Goal: Check status: Check status

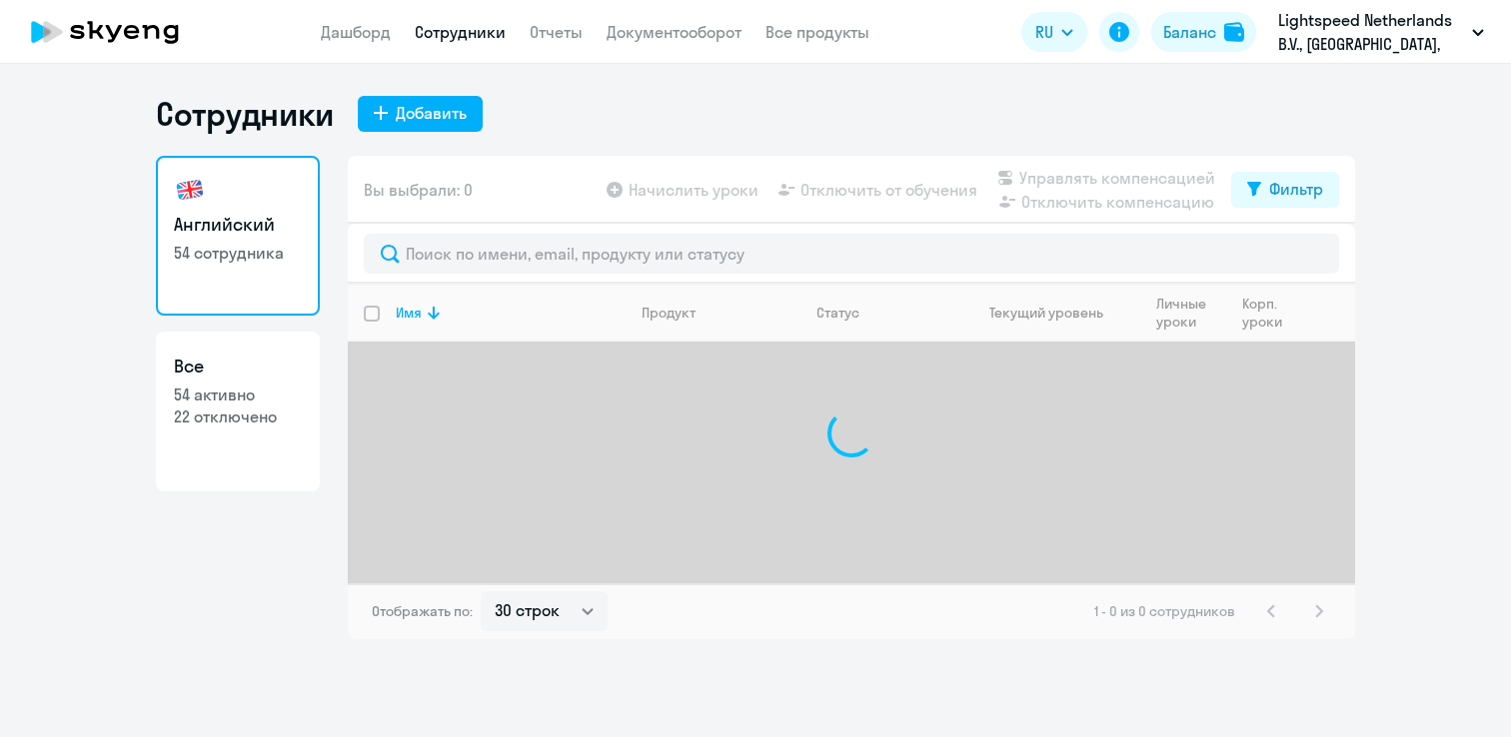
select select "30"
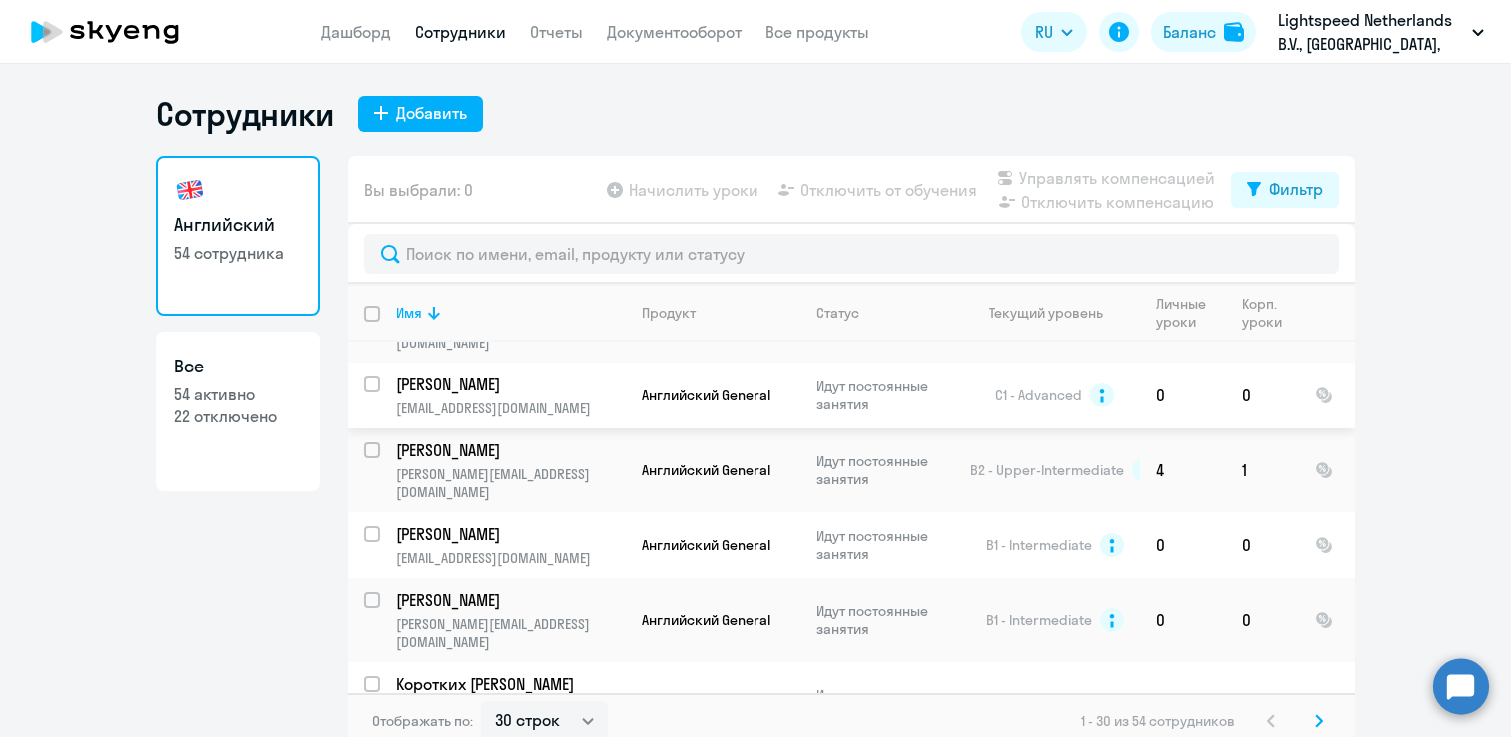
scroll to position [983, 0]
click at [504, 673] on p "Коротких [PERSON_NAME]" at bounding box center [509, 684] width 226 height 22
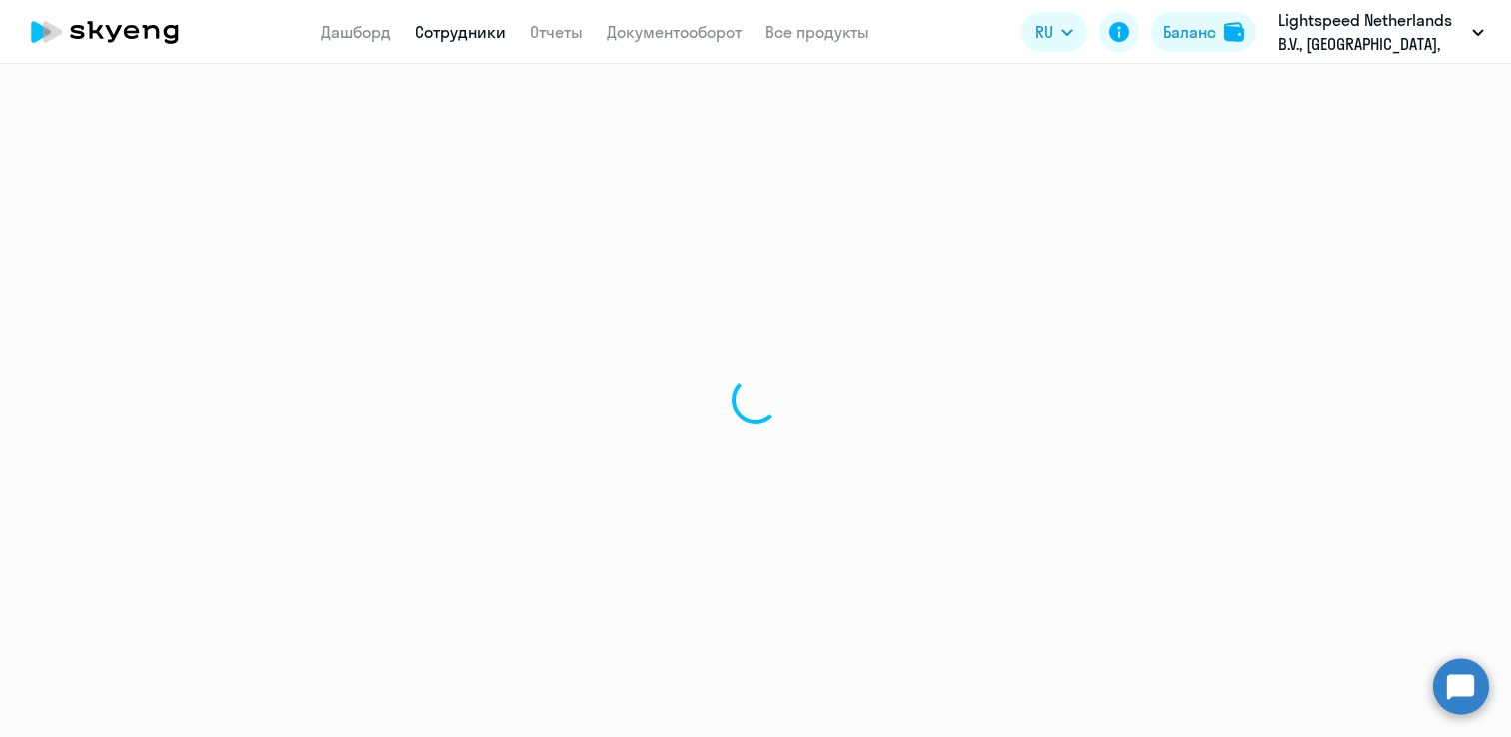
select select "english"
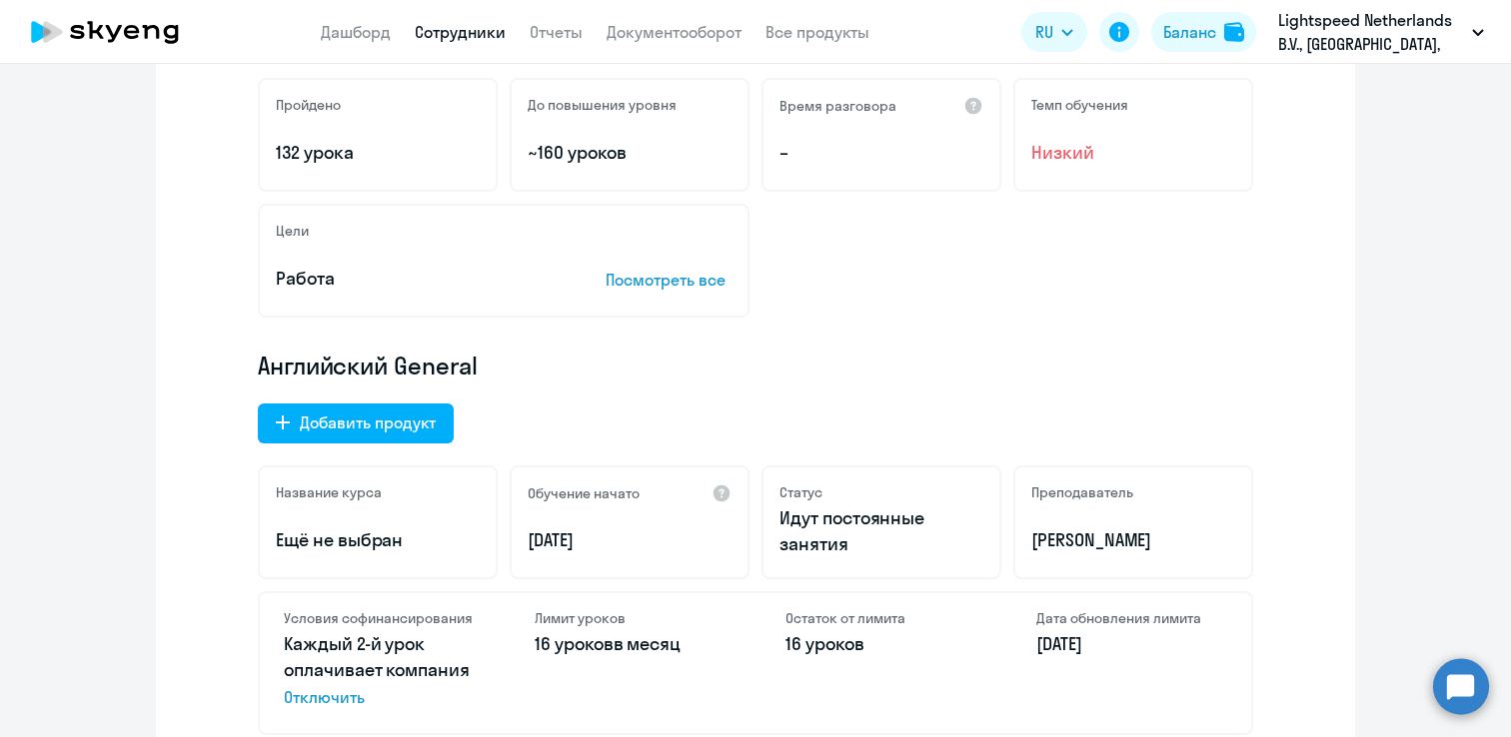
scroll to position [612, 0]
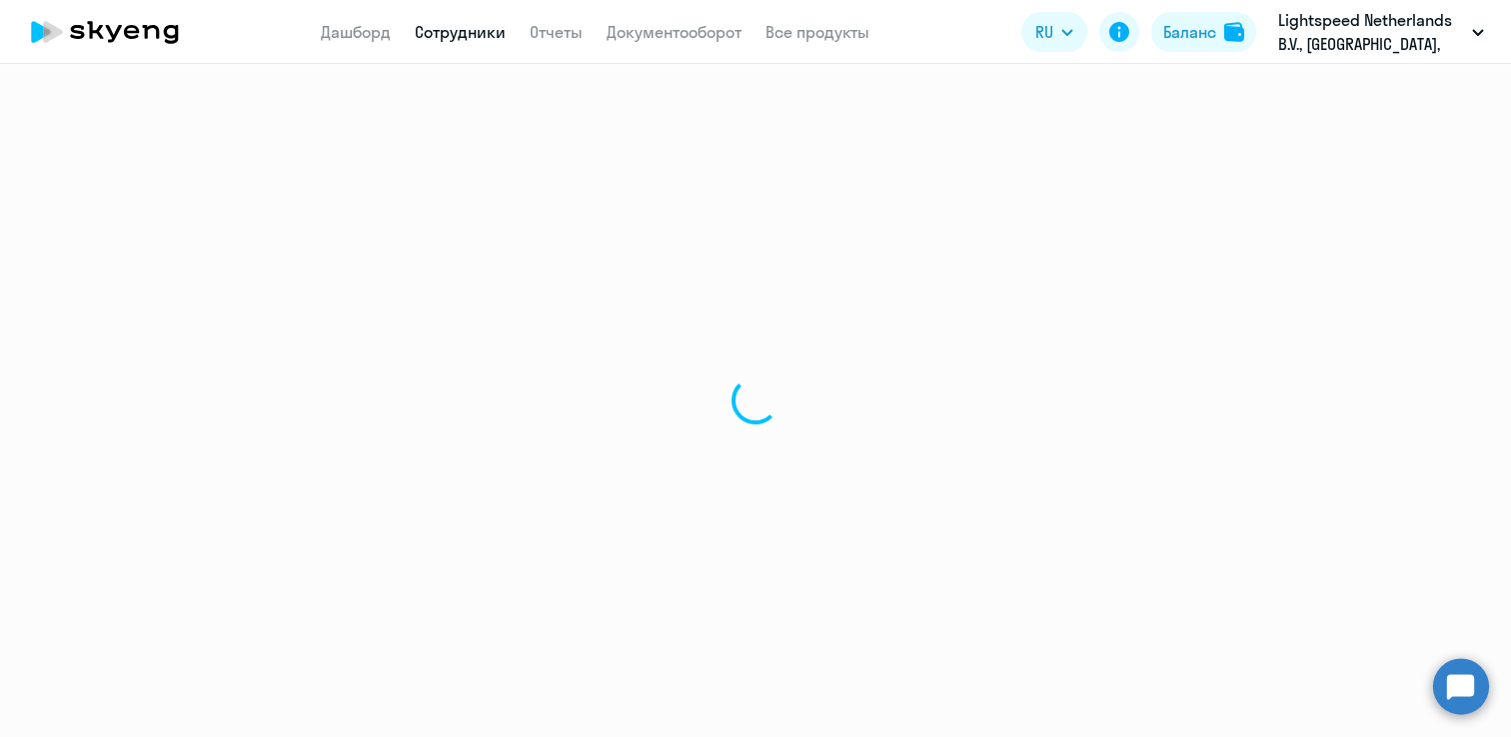
select select "30"
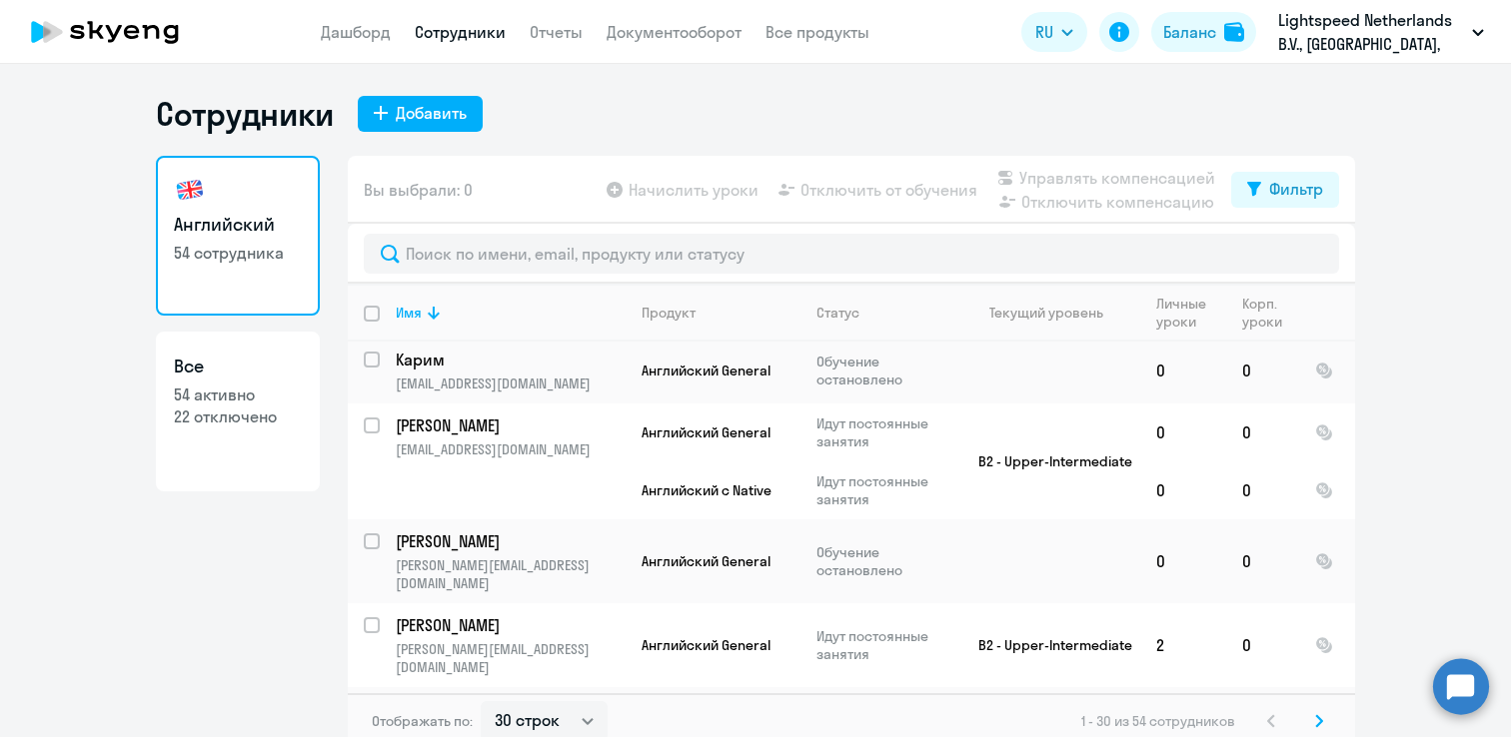
scroll to position [12, 0]
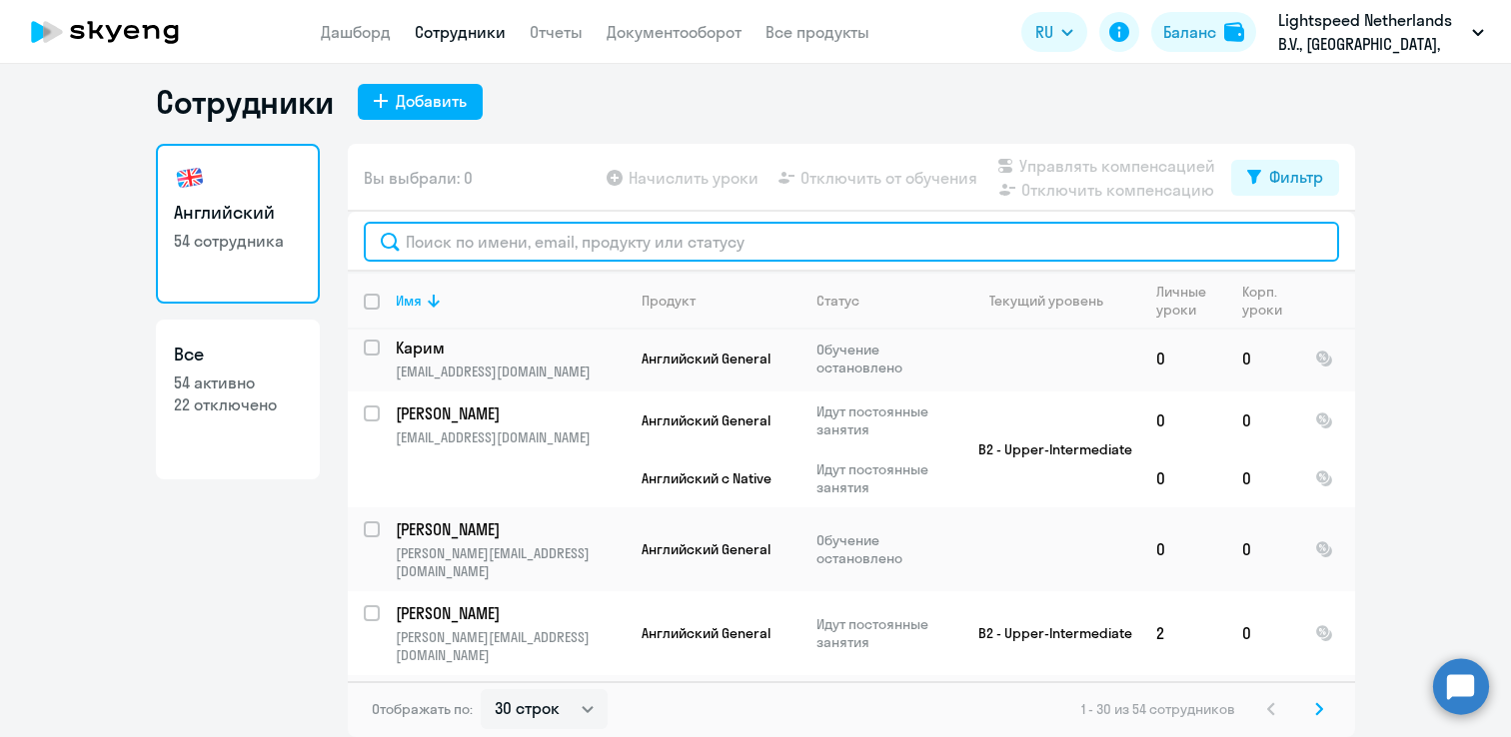
click at [701, 230] on input "text" at bounding box center [851, 242] width 975 height 40
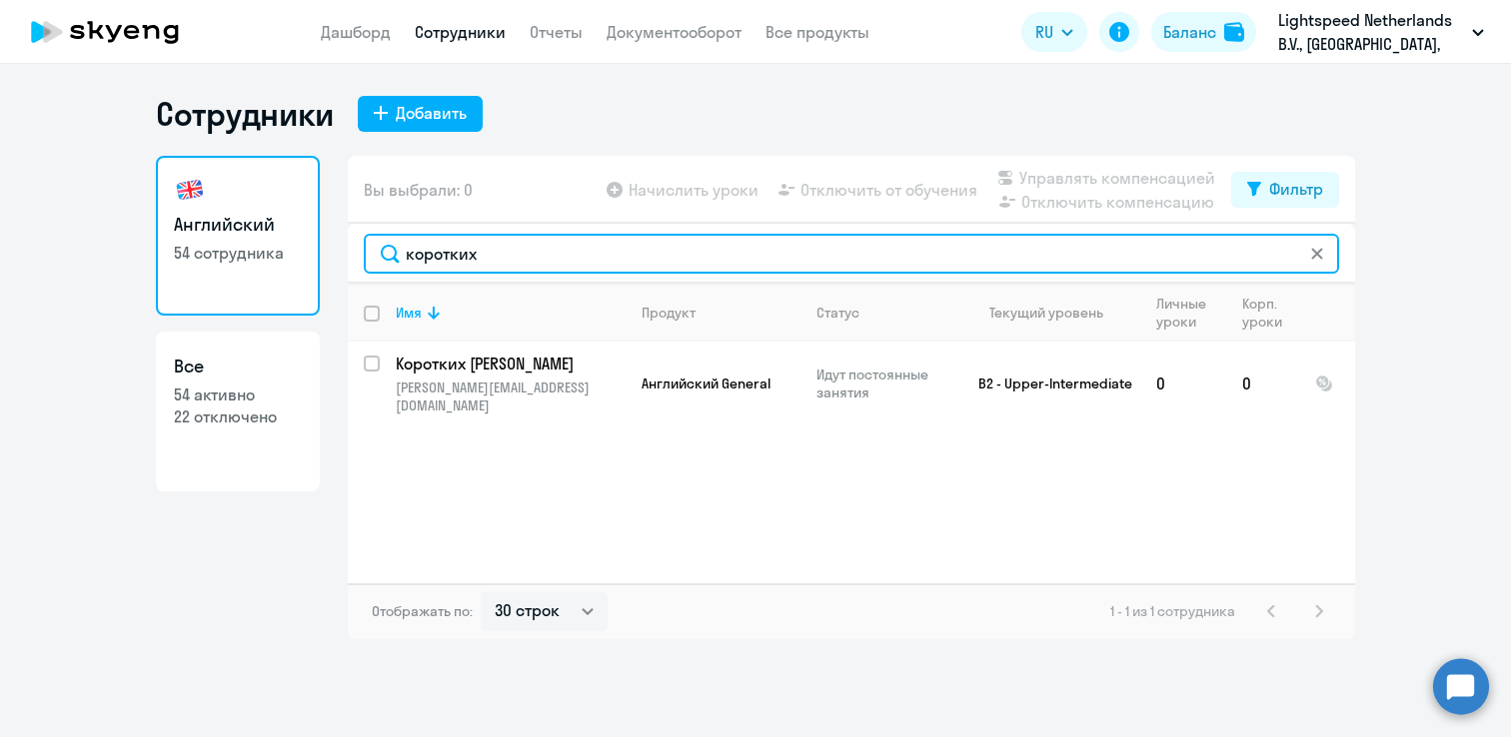
scroll to position [0, 0]
type input "коротких"
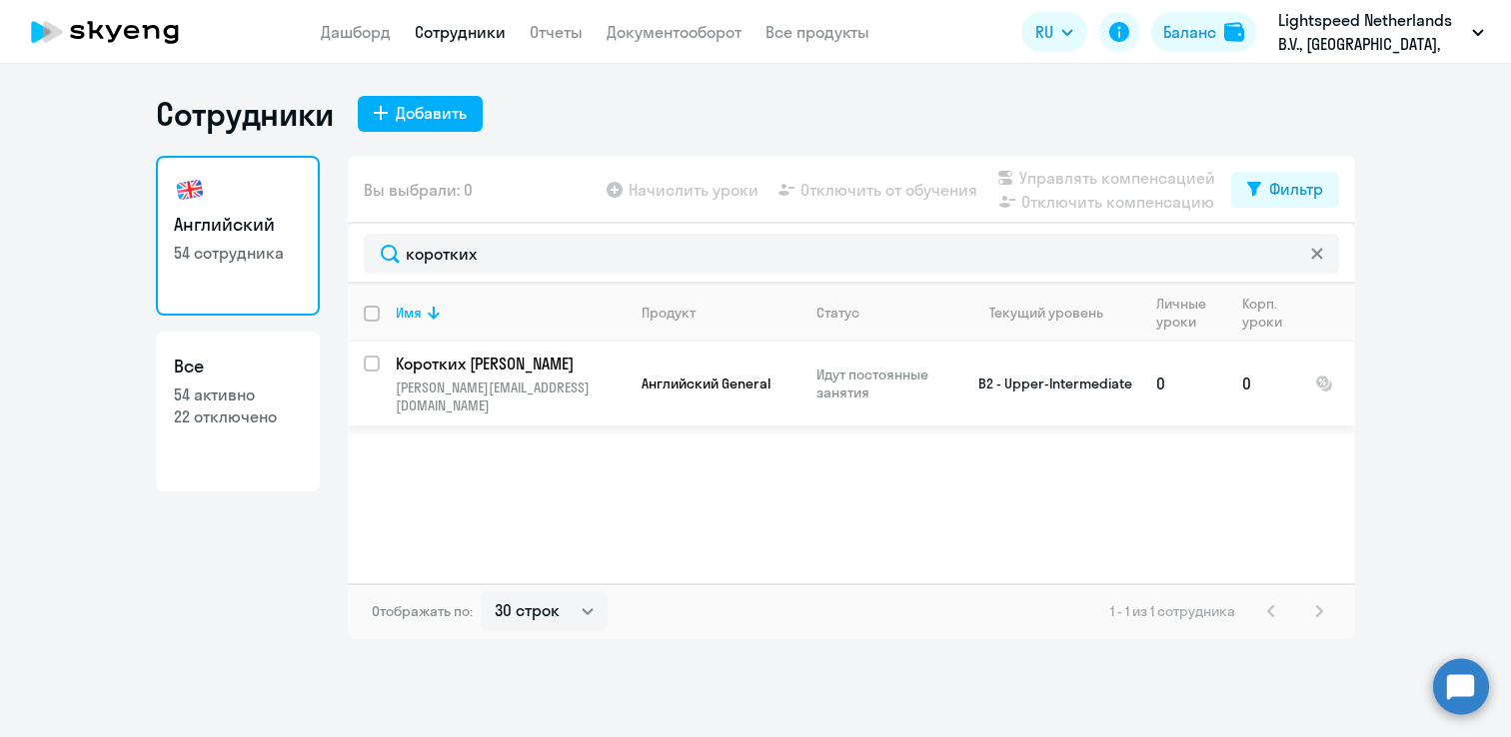
click at [572, 403] on td "Коротких Александр [EMAIL_ADDRESS][DOMAIN_NAME]" at bounding box center [503, 384] width 246 height 84
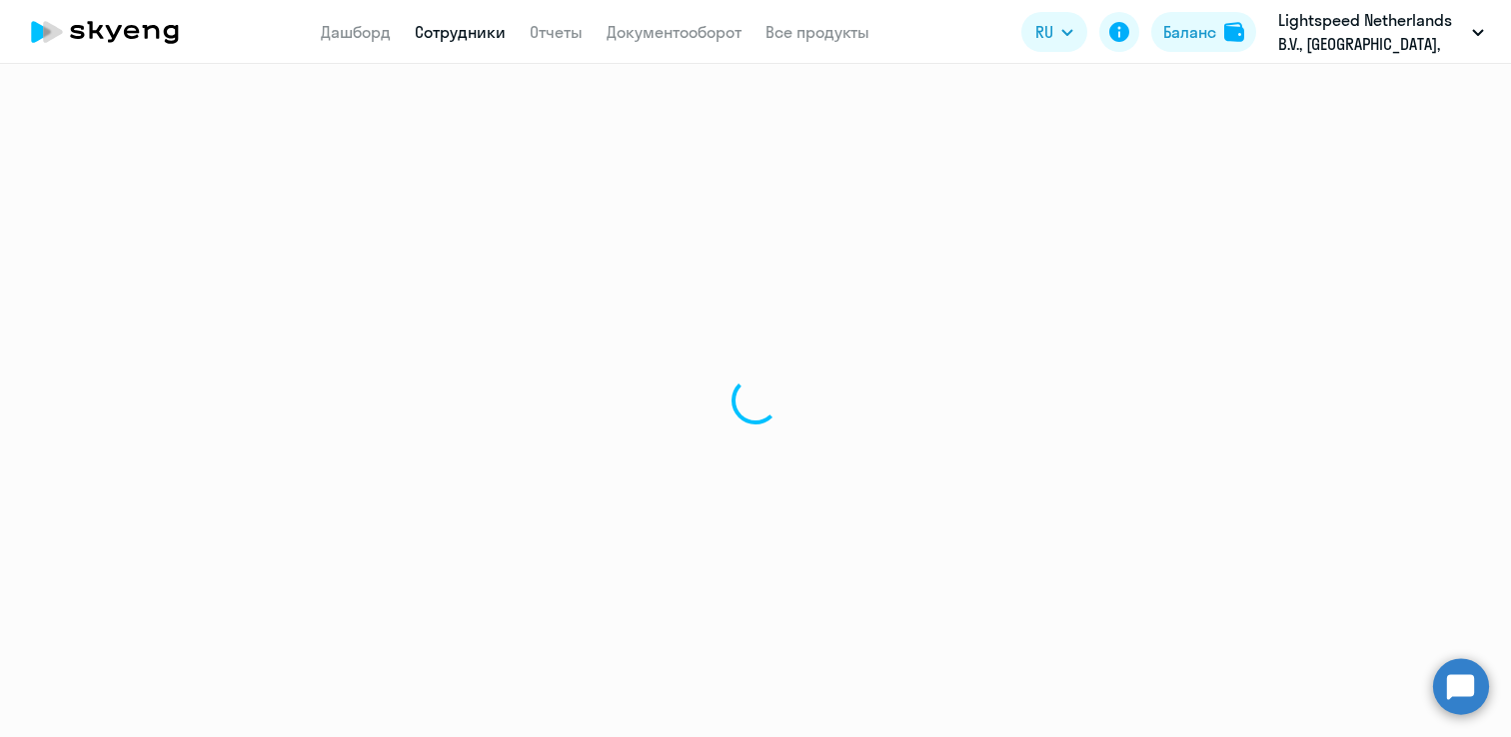
select select "english"
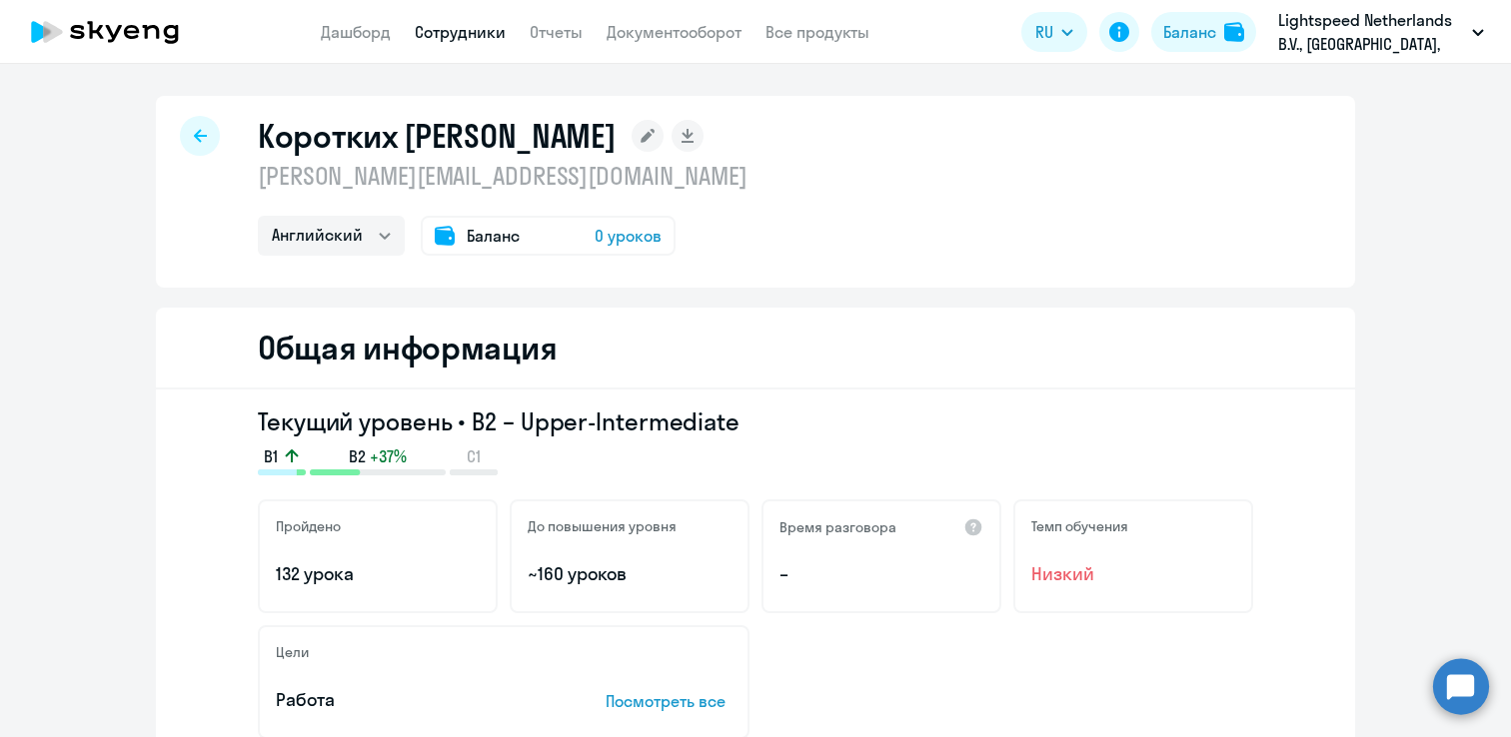
click at [637, 236] on span "0 уроков" at bounding box center [628, 236] width 67 height 24
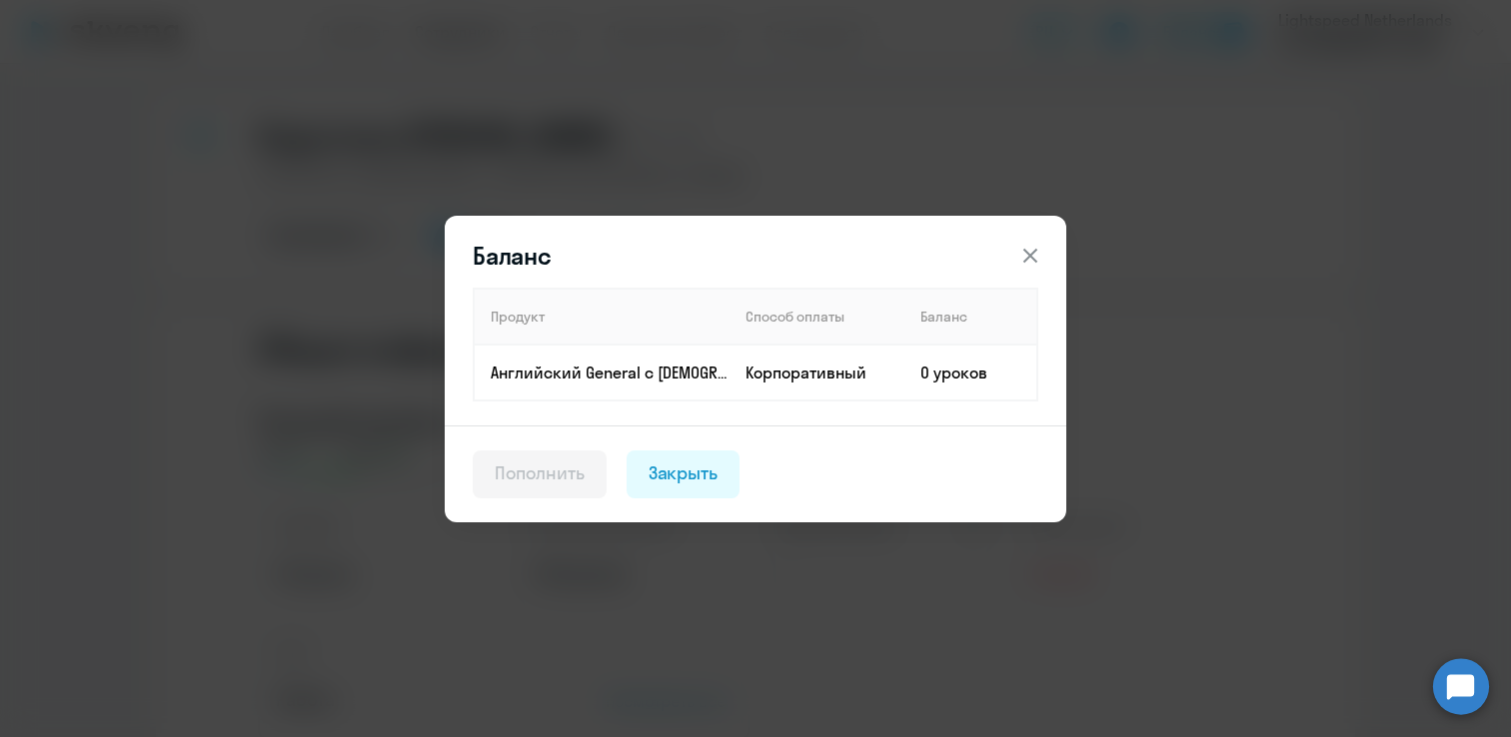
click at [1036, 249] on icon at bounding box center [1030, 256] width 24 height 24
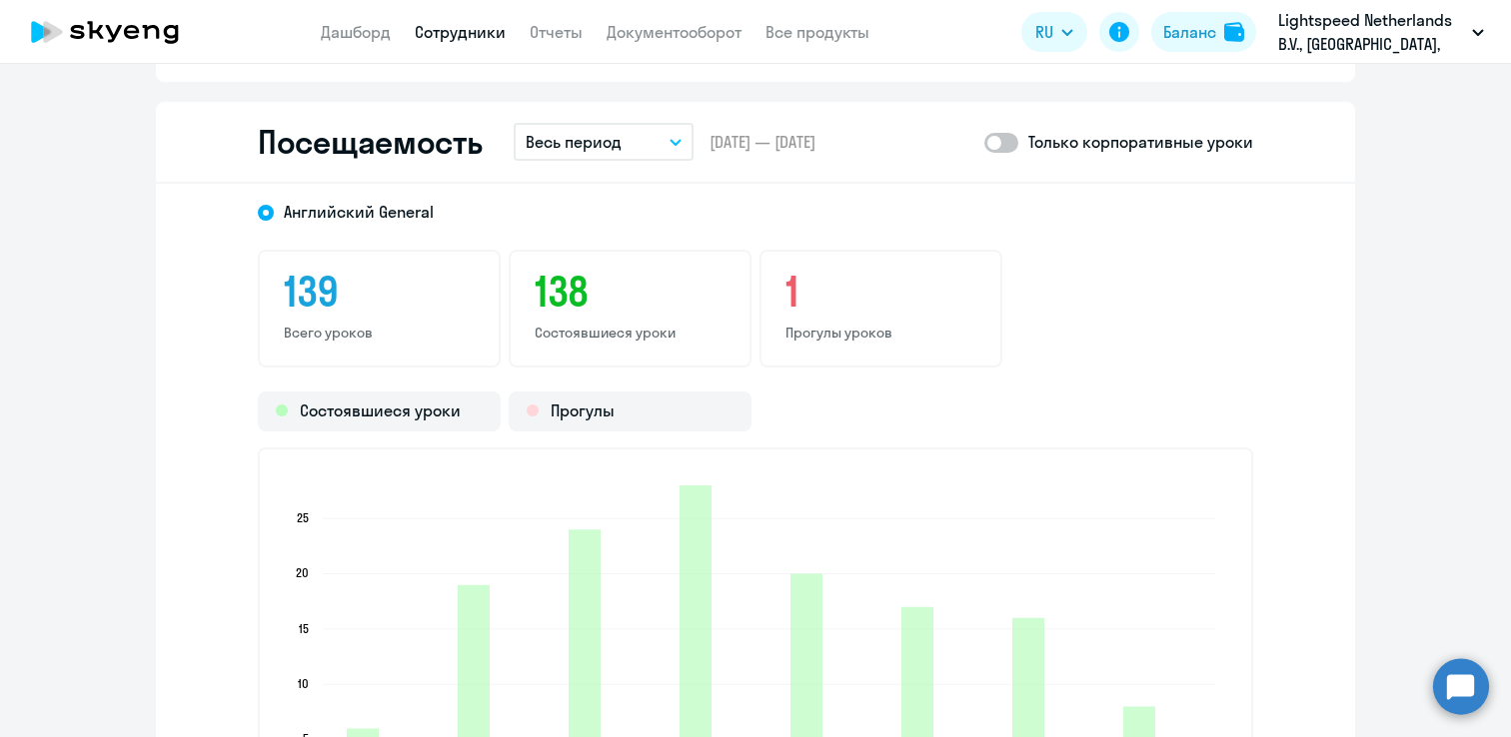
scroll to position [2626, 0]
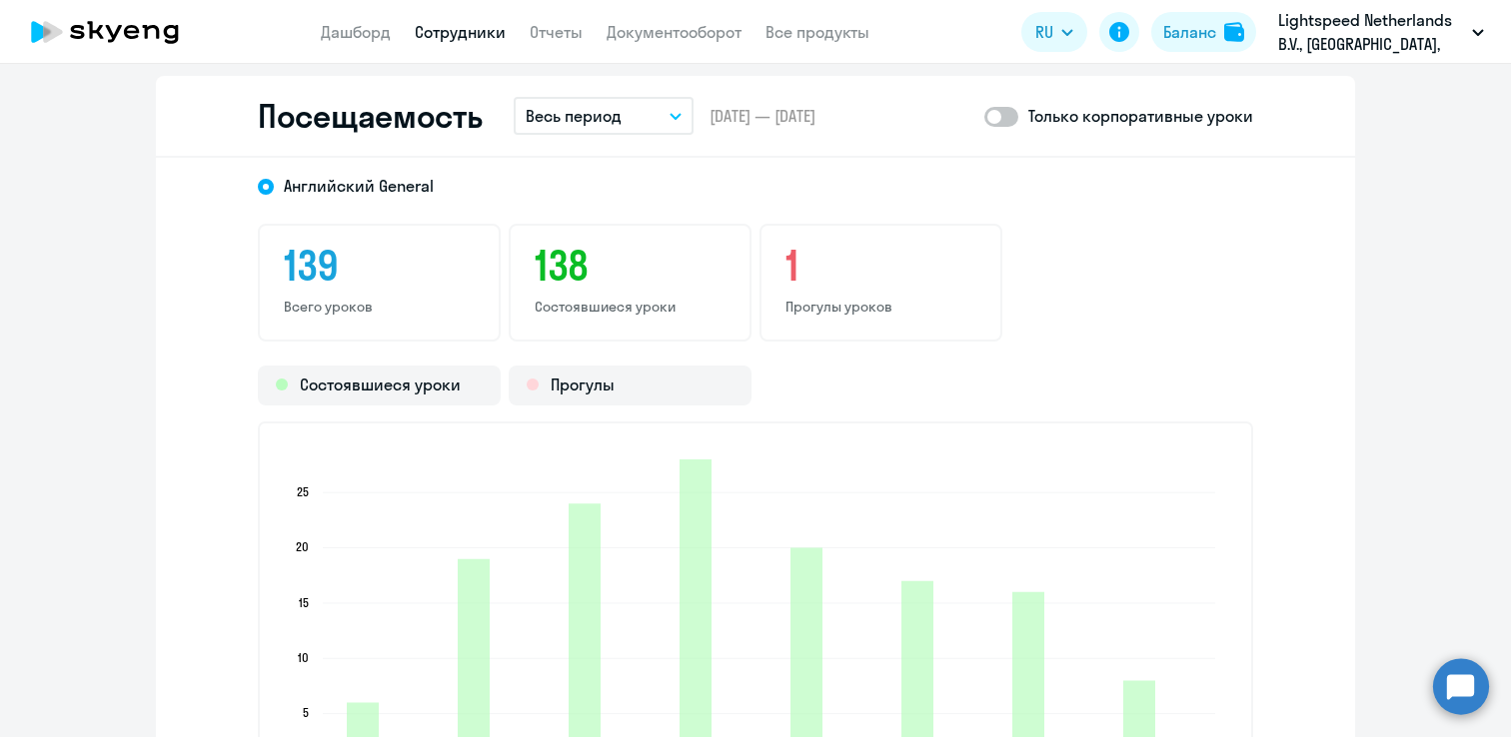
click at [612, 128] on button "Весь период" at bounding box center [604, 116] width 180 height 38
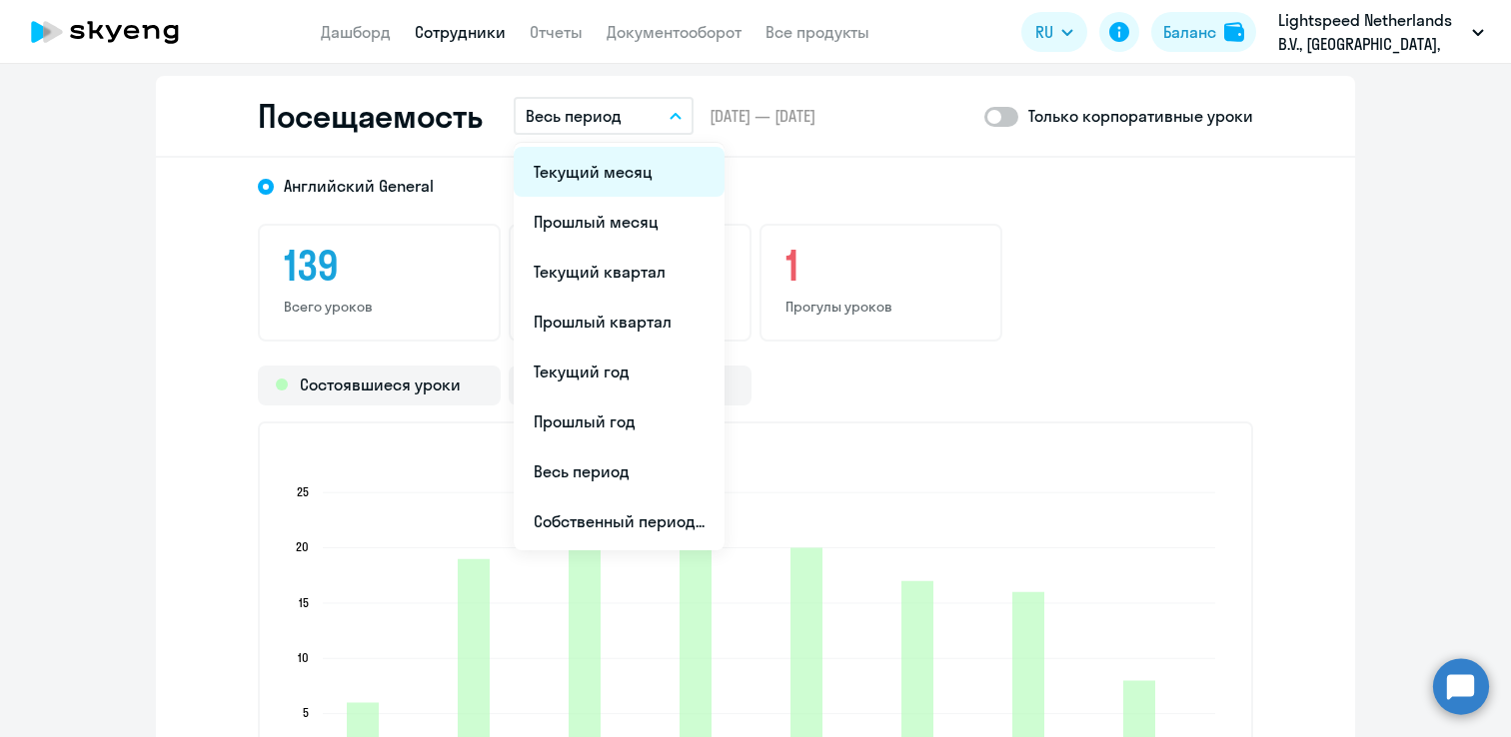
click at [614, 169] on li "Текущий месяц" at bounding box center [619, 172] width 211 height 50
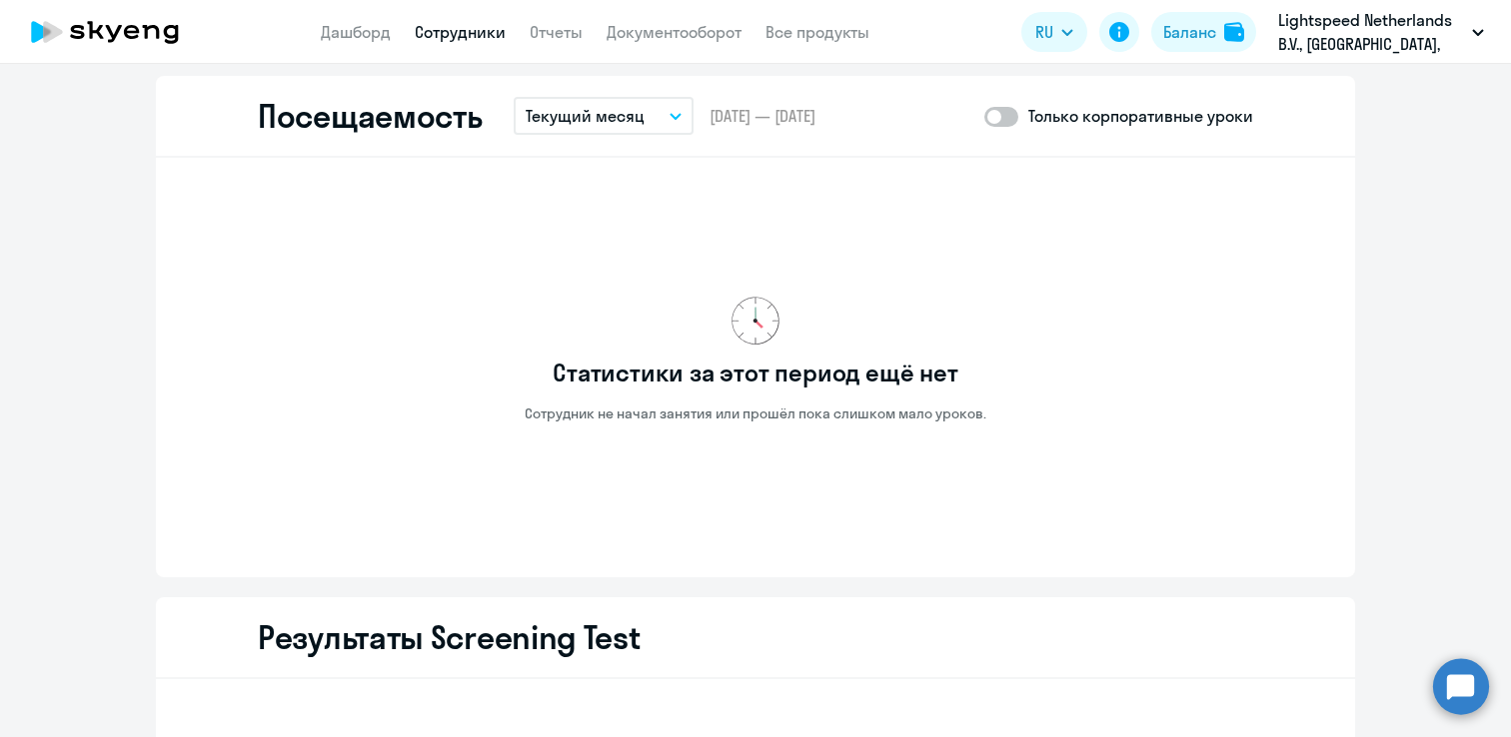
click at [623, 122] on p "Текущий месяц" at bounding box center [585, 116] width 119 height 24
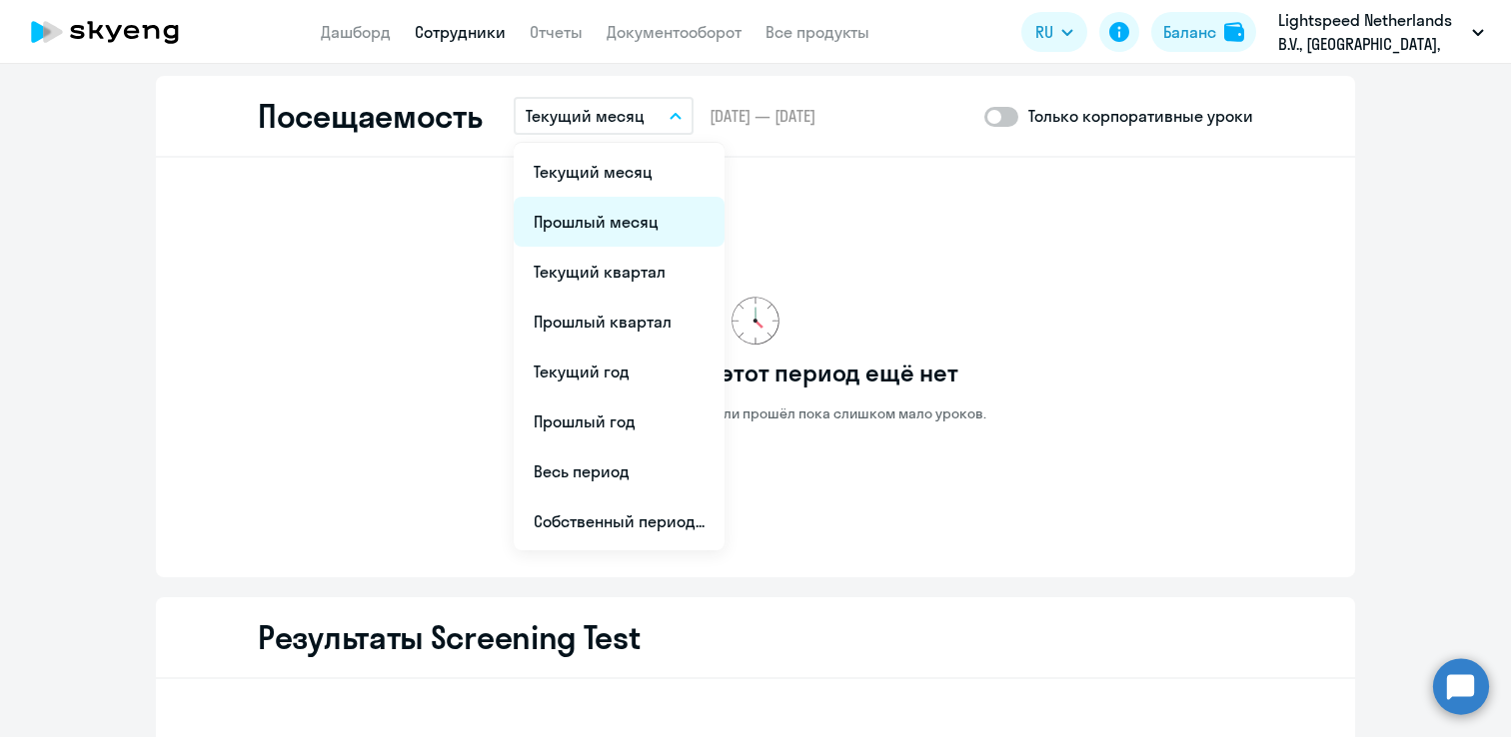
click at [625, 212] on li "Прошлый месяц" at bounding box center [619, 222] width 211 height 50
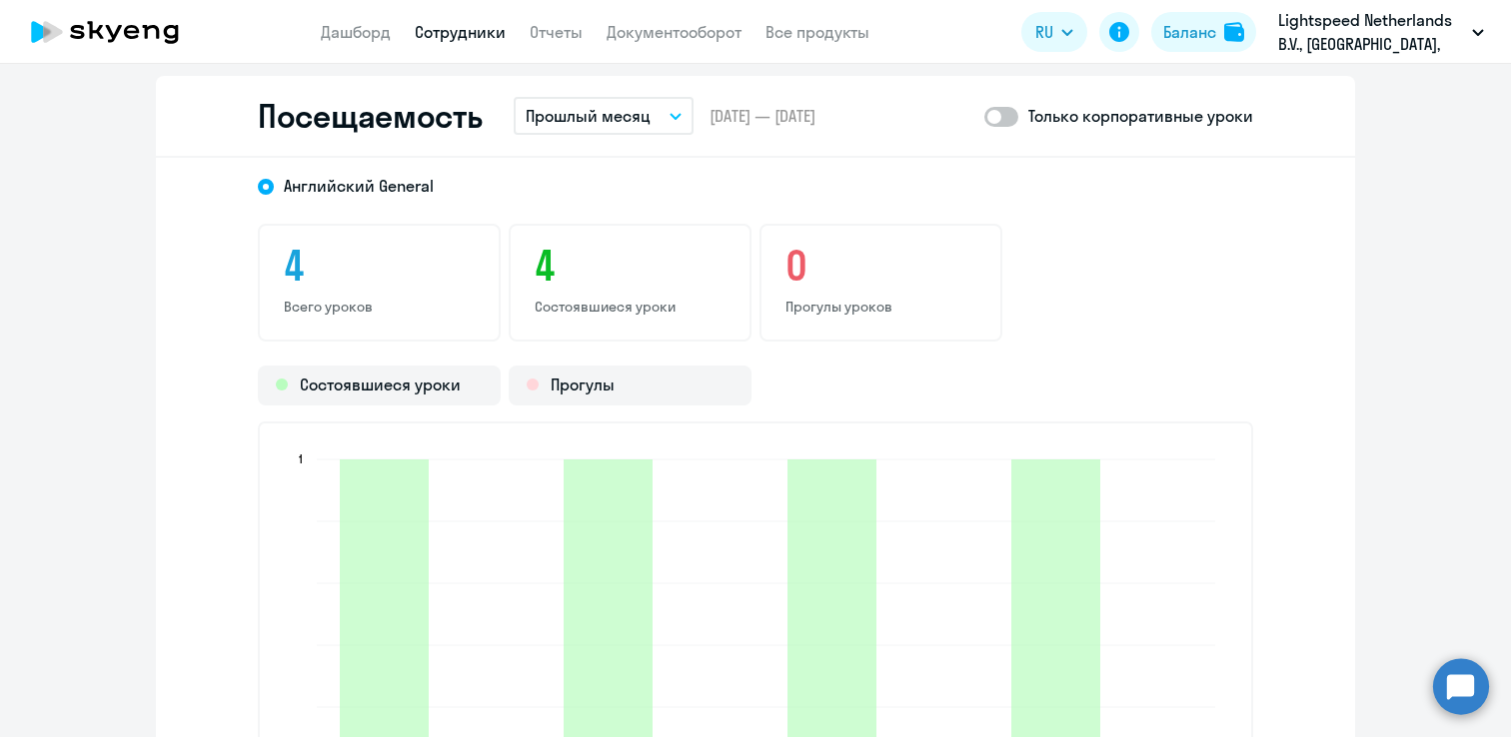
click at [638, 123] on p "Прошлый месяц" at bounding box center [588, 116] width 125 height 24
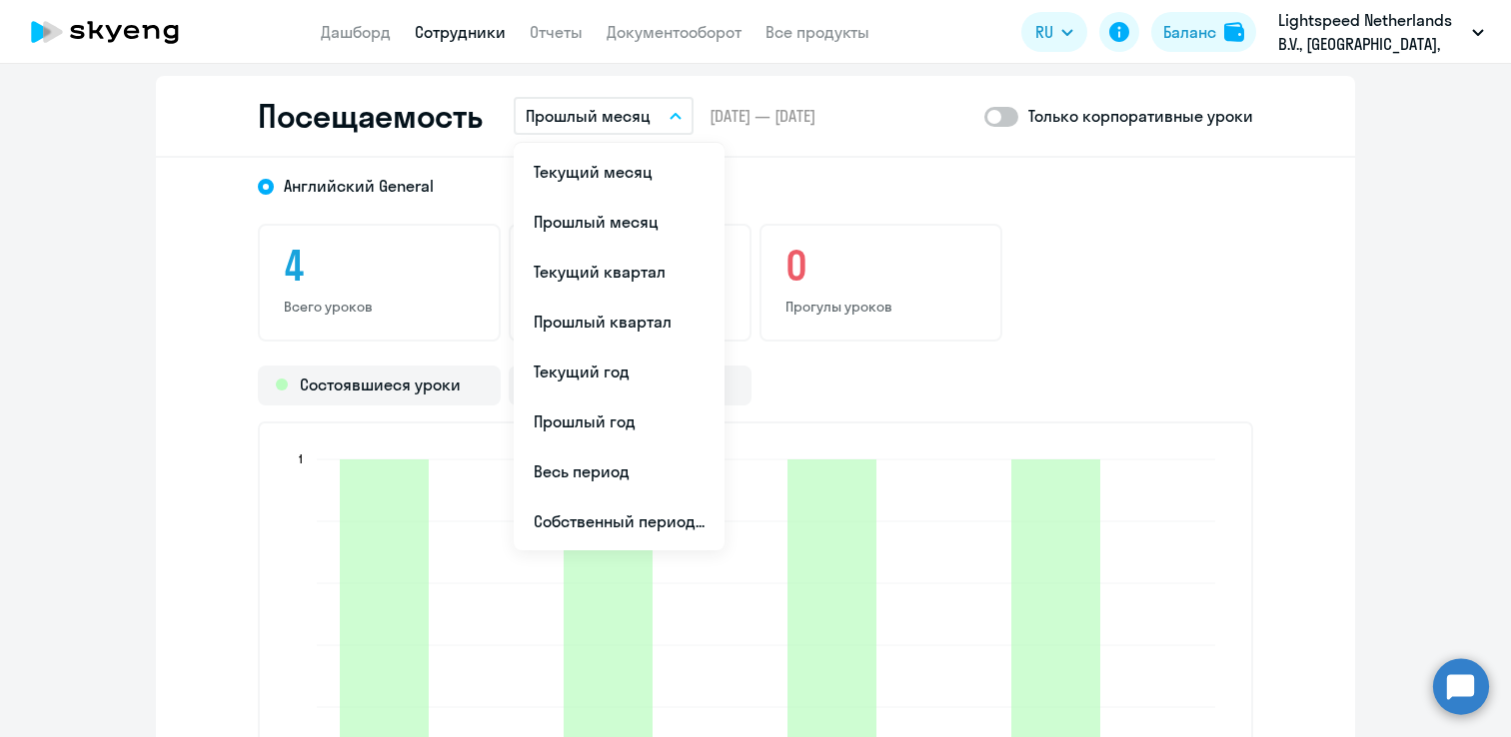
click at [877, 157] on div "Посещаемость Прошлый месяц Текущий месяц Прошлый месяц Текущий квартал [GEOGRAP…" at bounding box center [755, 117] width 1199 height 82
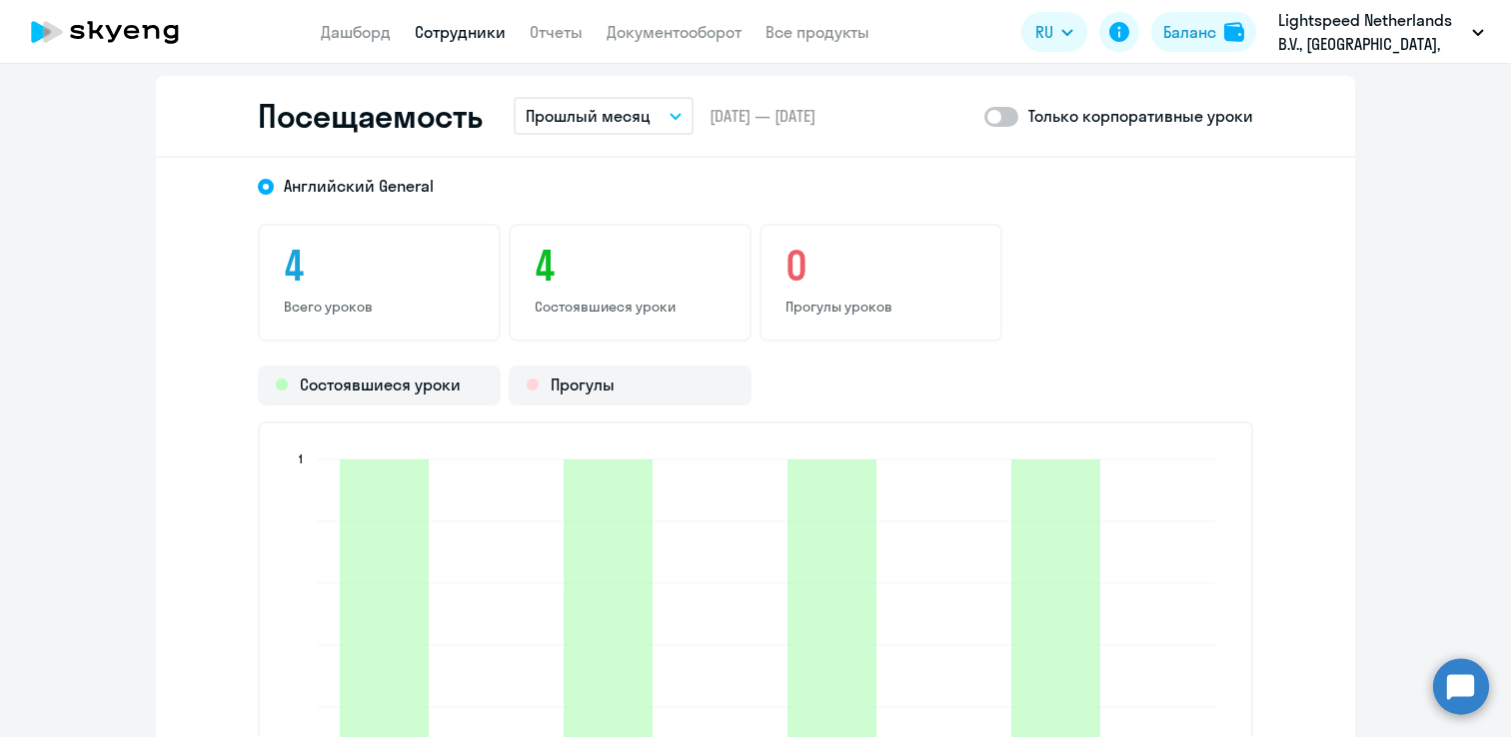
click at [996, 114] on span at bounding box center [1001, 117] width 34 height 20
click at [984, 116] on input "checkbox" at bounding box center [983, 116] width 1 height 1
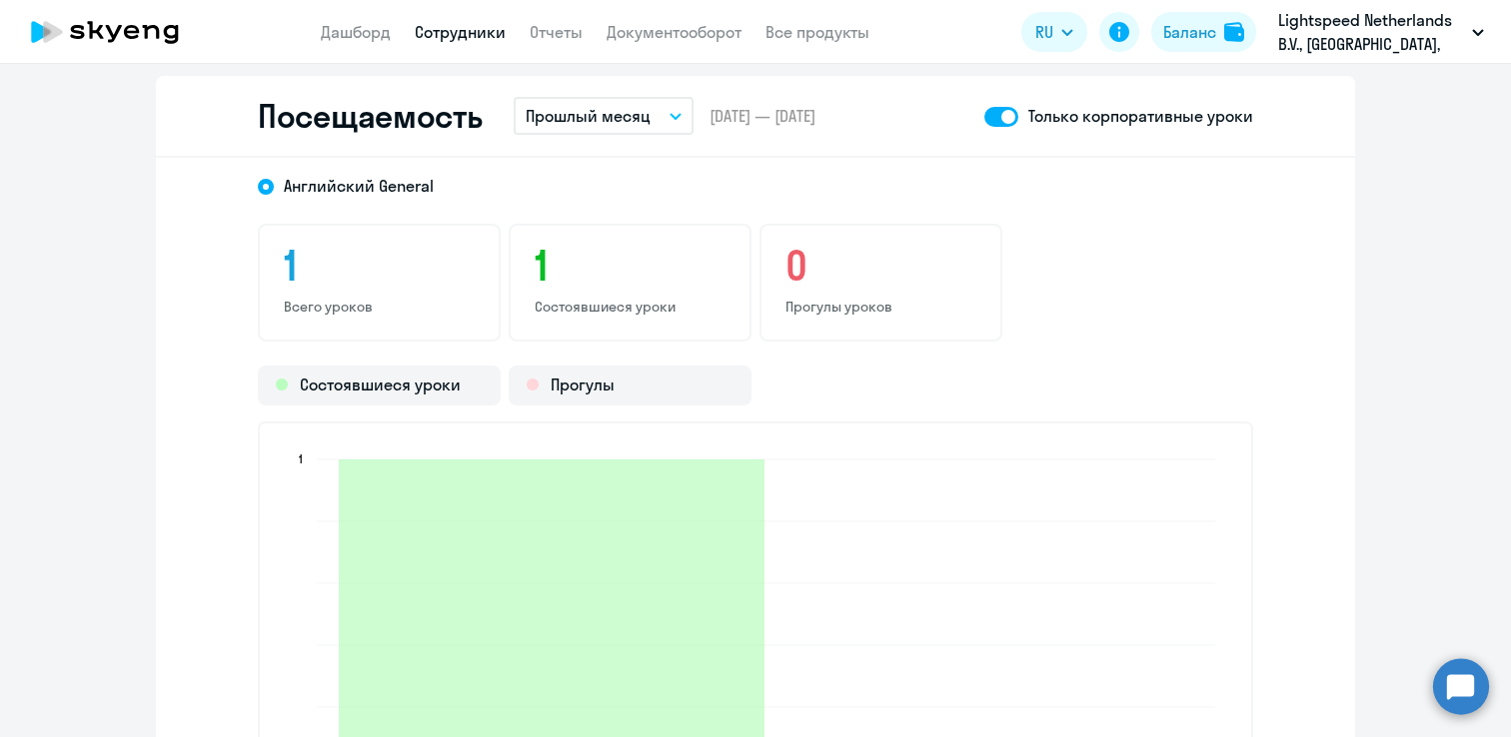
click at [1004, 114] on span at bounding box center [1001, 117] width 34 height 20
click at [984, 116] on input "checkbox" at bounding box center [983, 116] width 1 height 1
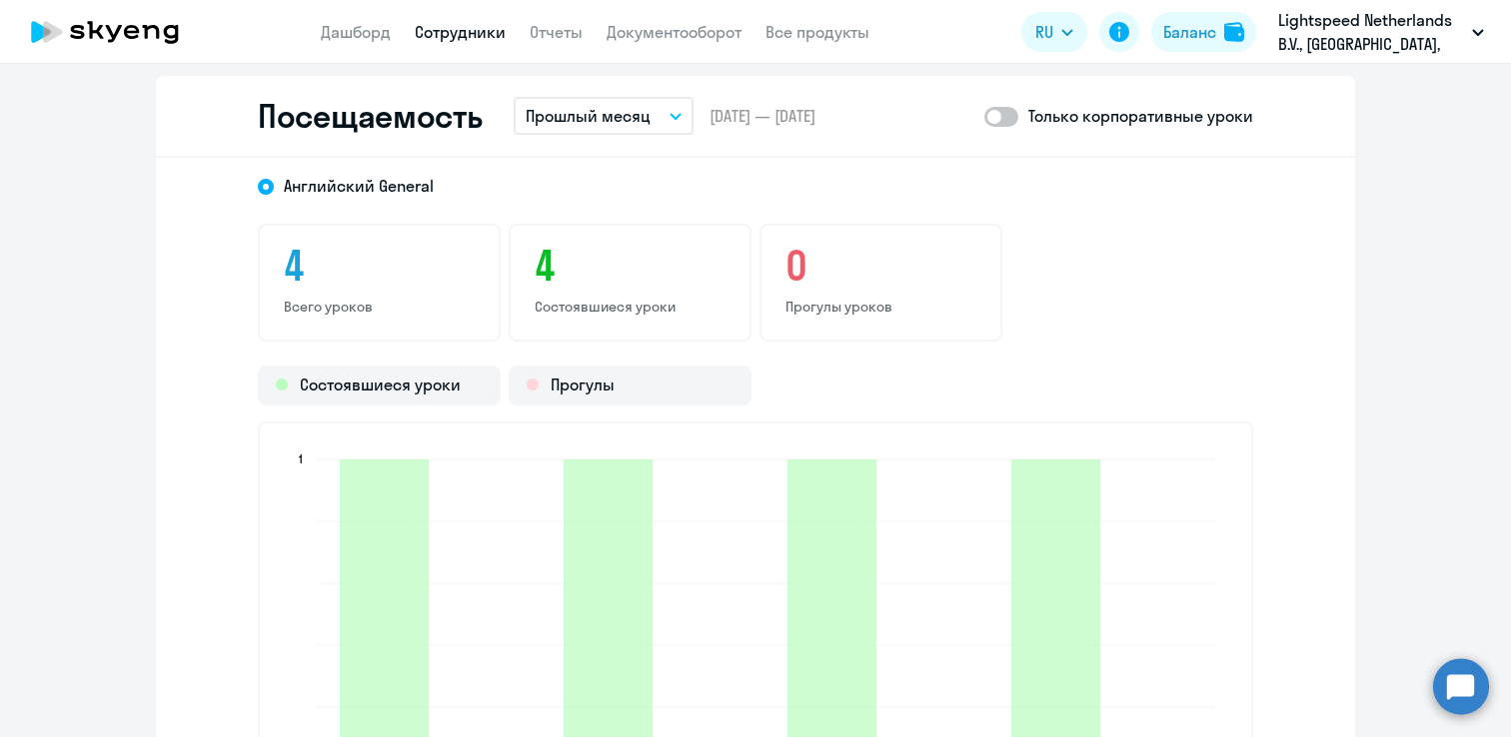
click at [1006, 114] on span at bounding box center [1001, 117] width 34 height 20
click at [984, 116] on input "checkbox" at bounding box center [983, 116] width 1 height 1
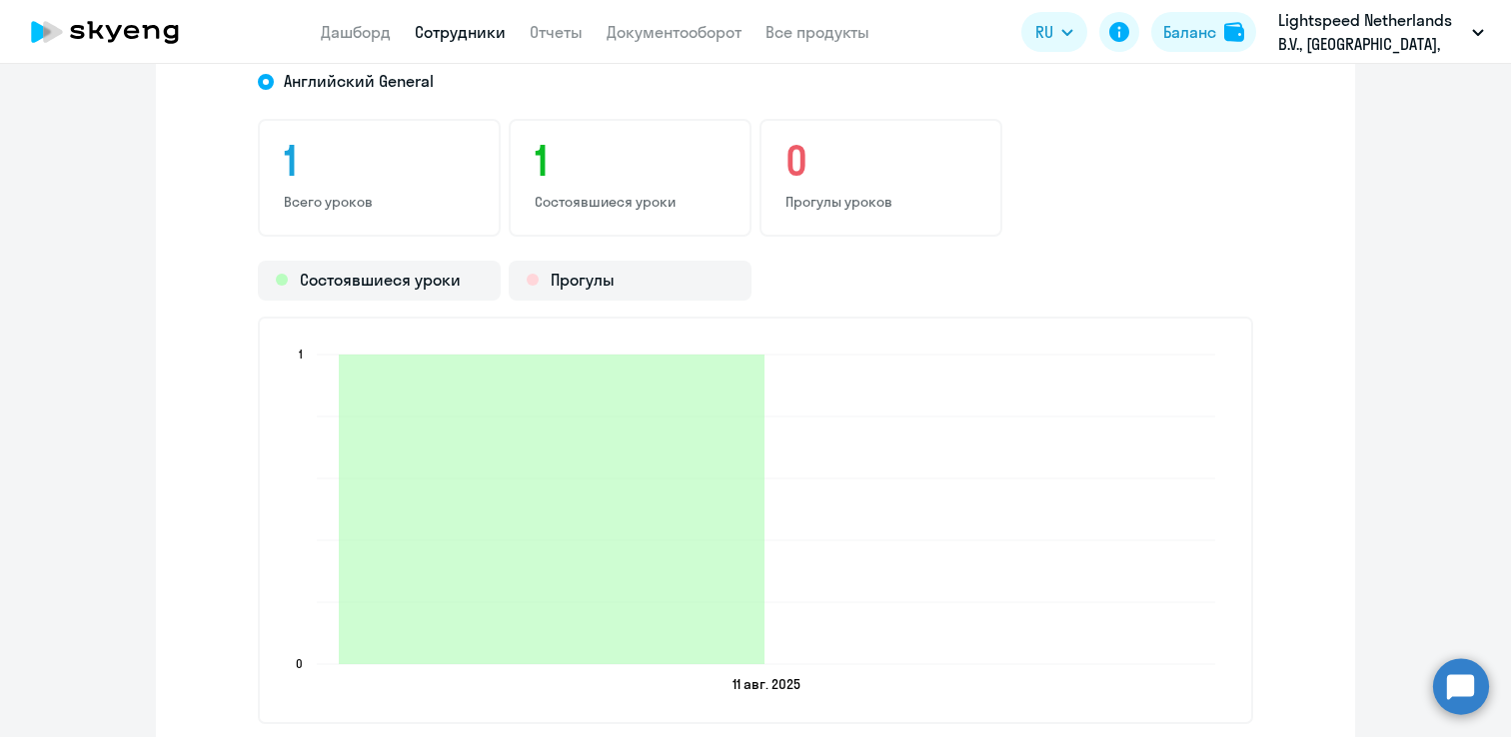
scroll to position [2523, 0]
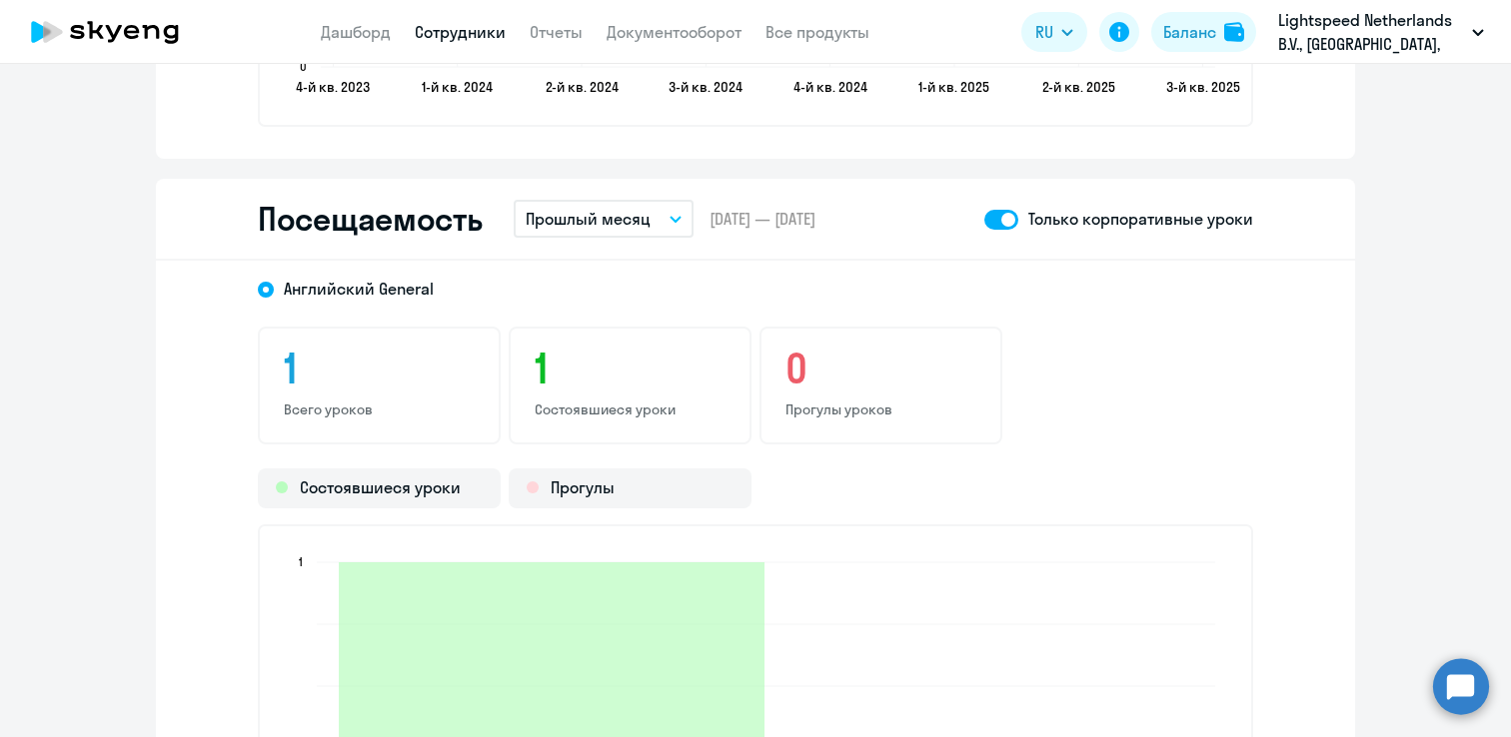
click at [994, 215] on span at bounding box center [1001, 220] width 34 height 20
click at [984, 219] on input "checkbox" at bounding box center [983, 219] width 1 height 1
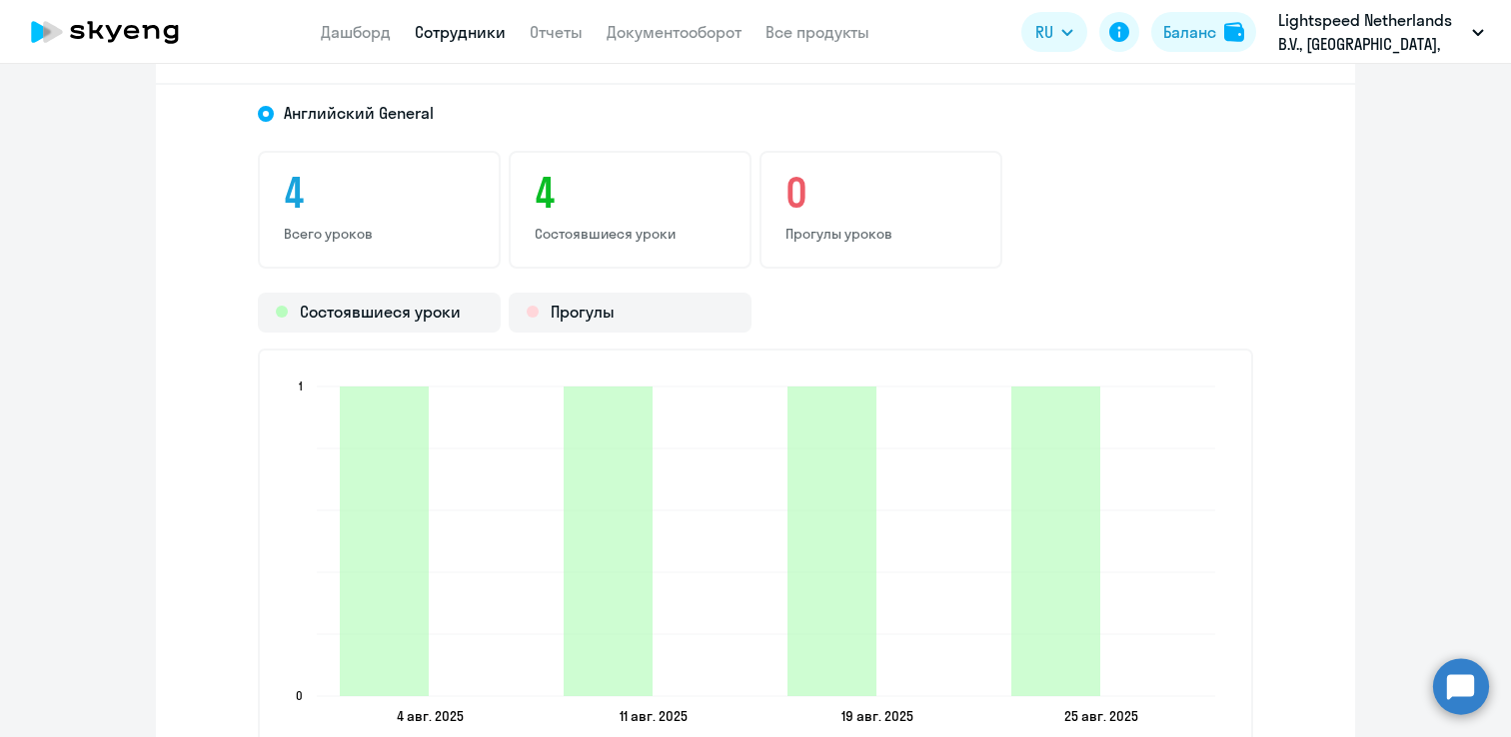
scroll to position [2645, 0]
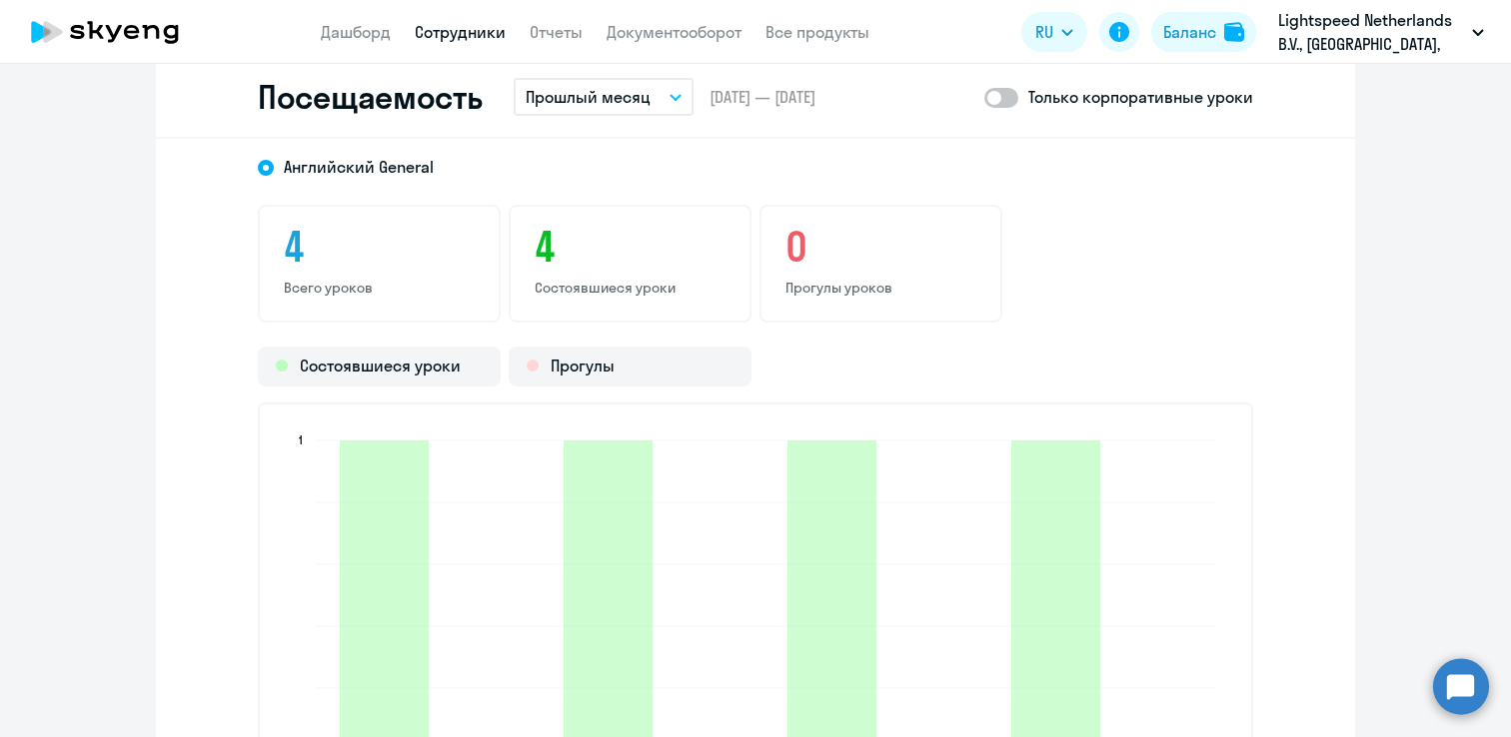
click at [991, 92] on span at bounding box center [1001, 98] width 34 height 20
click at [984, 97] on input "checkbox" at bounding box center [983, 97] width 1 height 1
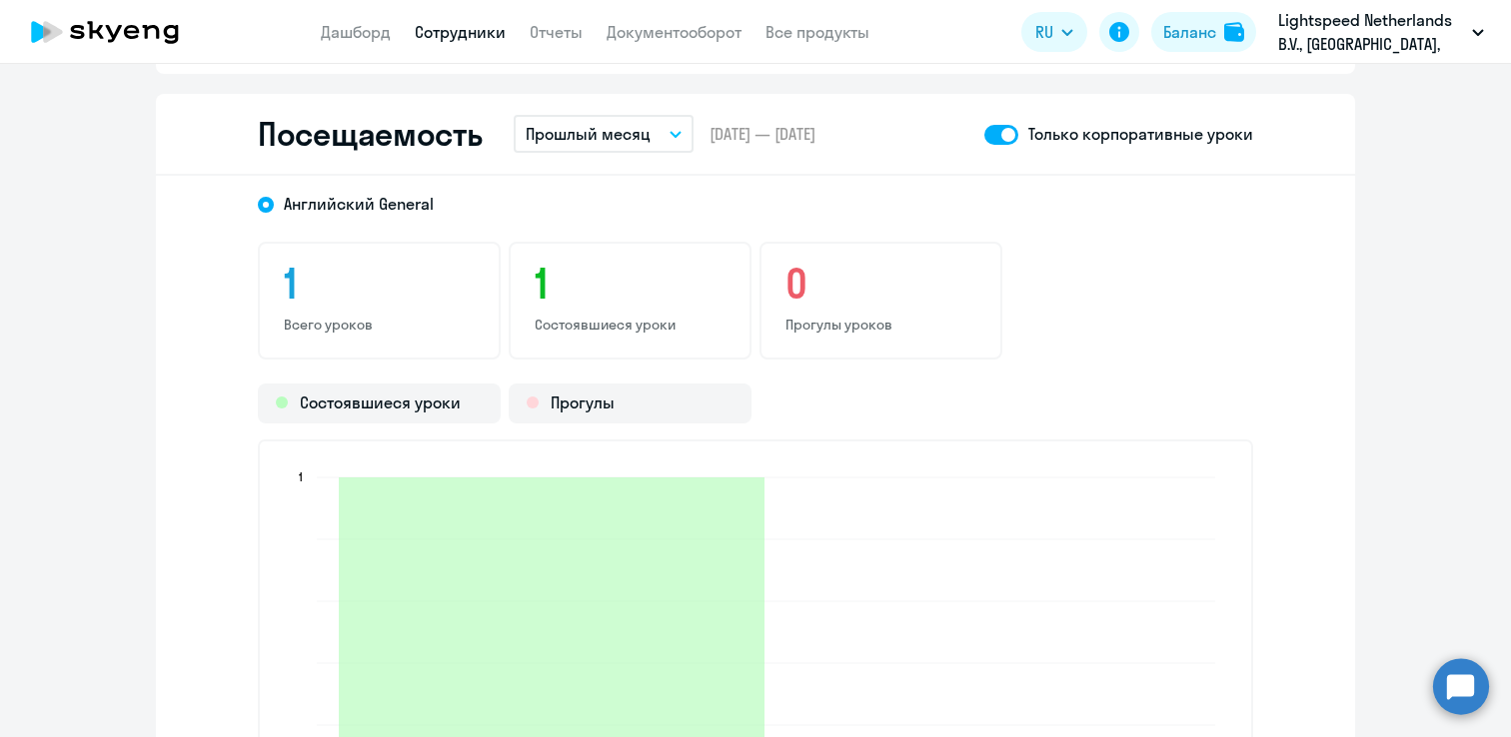
scroll to position [2596, 0]
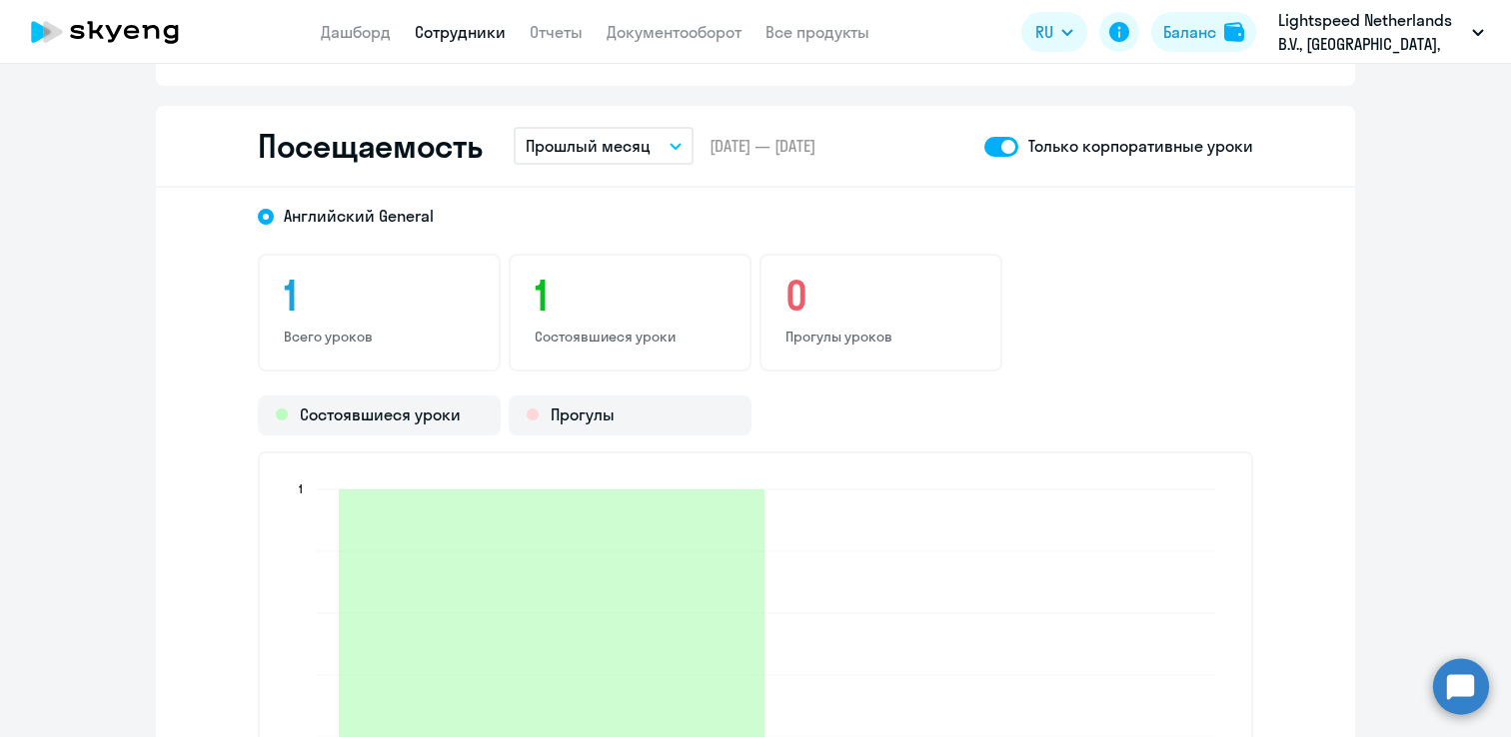
click at [644, 138] on p "Прошлый месяц" at bounding box center [588, 146] width 125 height 24
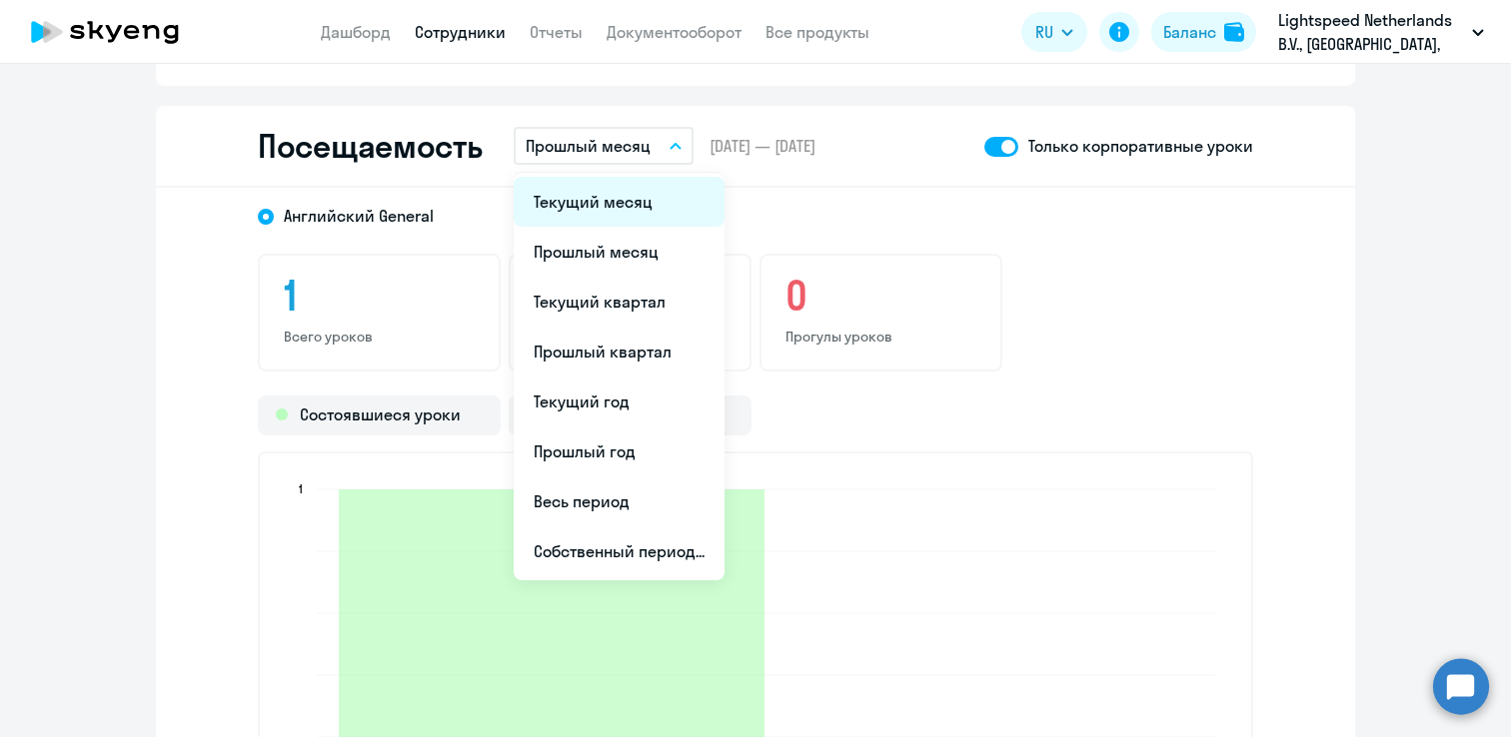
click at [637, 198] on li "Текущий месяц" at bounding box center [619, 202] width 211 height 50
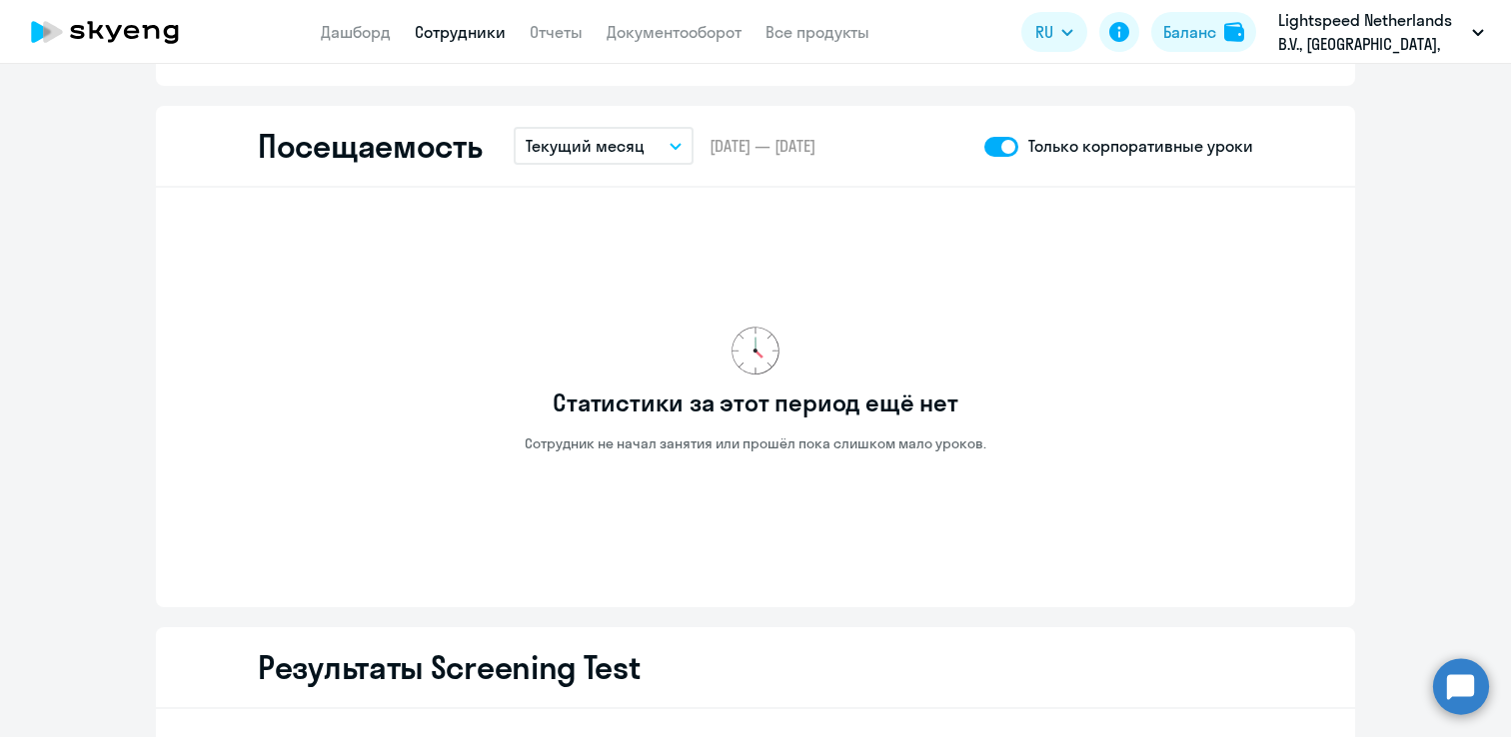
click at [1005, 148] on span at bounding box center [1001, 147] width 34 height 20
click at [984, 147] on input "checkbox" at bounding box center [983, 146] width 1 height 1
click at [626, 162] on button "Текущий месяц" at bounding box center [604, 146] width 180 height 38
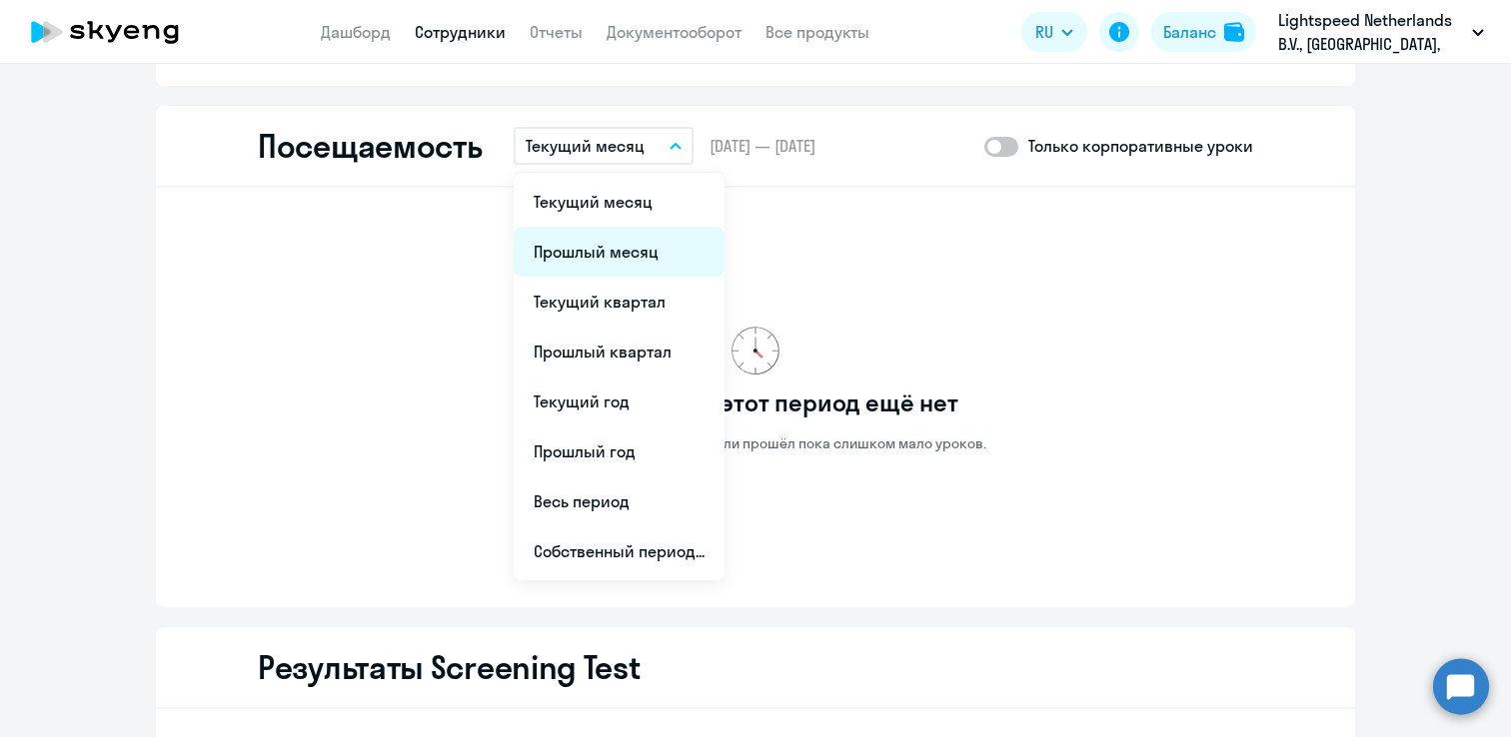
click at [611, 240] on li "Прошлый месяц" at bounding box center [619, 252] width 211 height 50
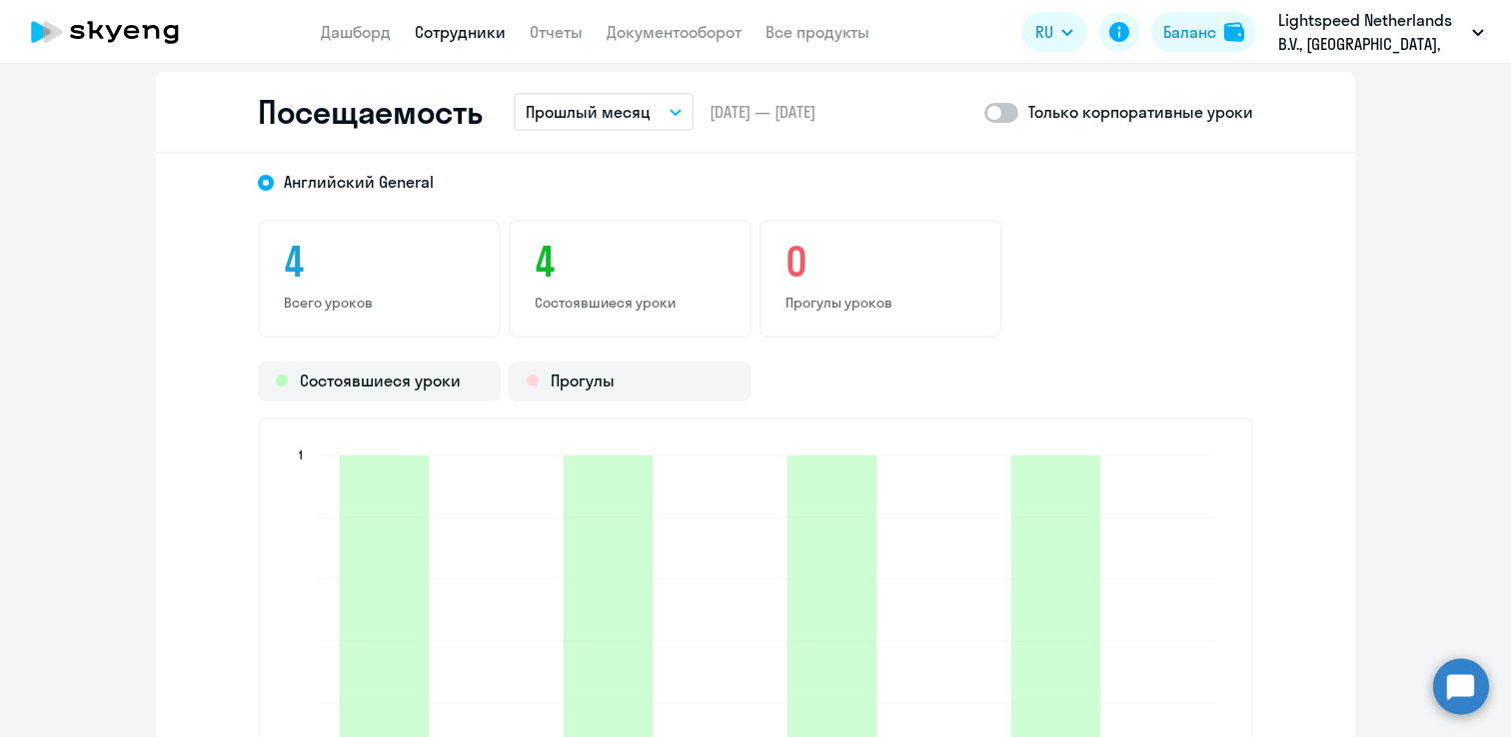
scroll to position [2626, 0]
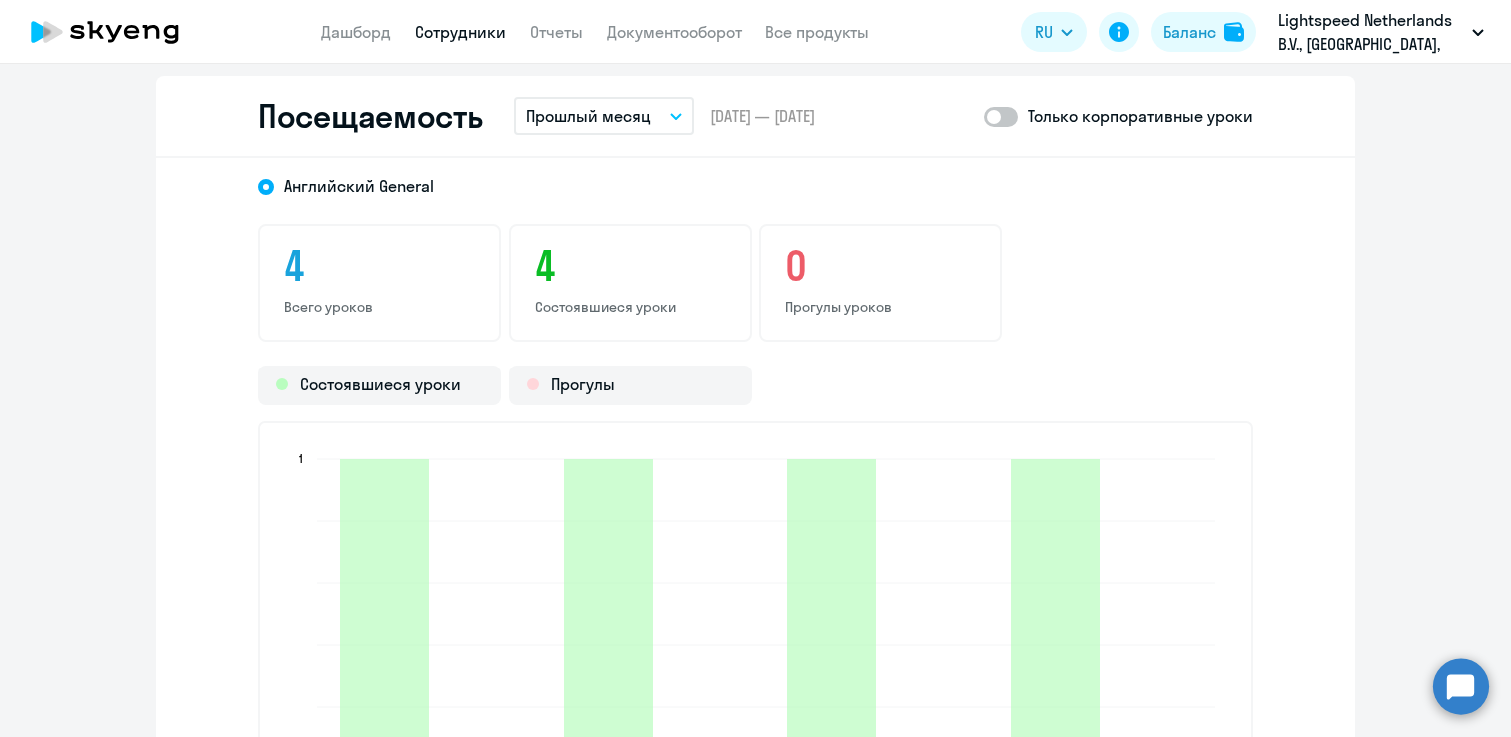
click at [1010, 117] on span at bounding box center [1001, 117] width 34 height 20
click at [984, 117] on input "checkbox" at bounding box center [983, 116] width 1 height 1
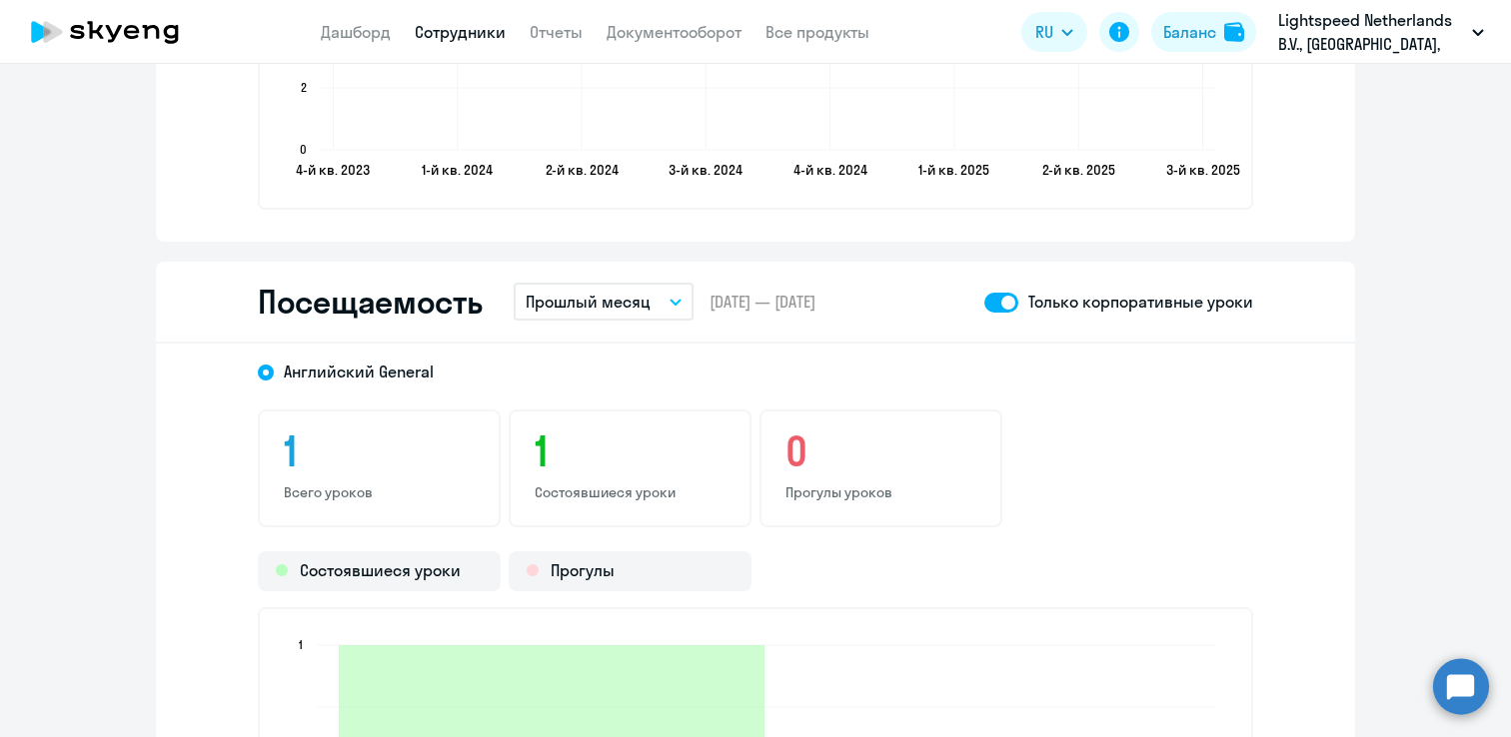
scroll to position [2410, 0]
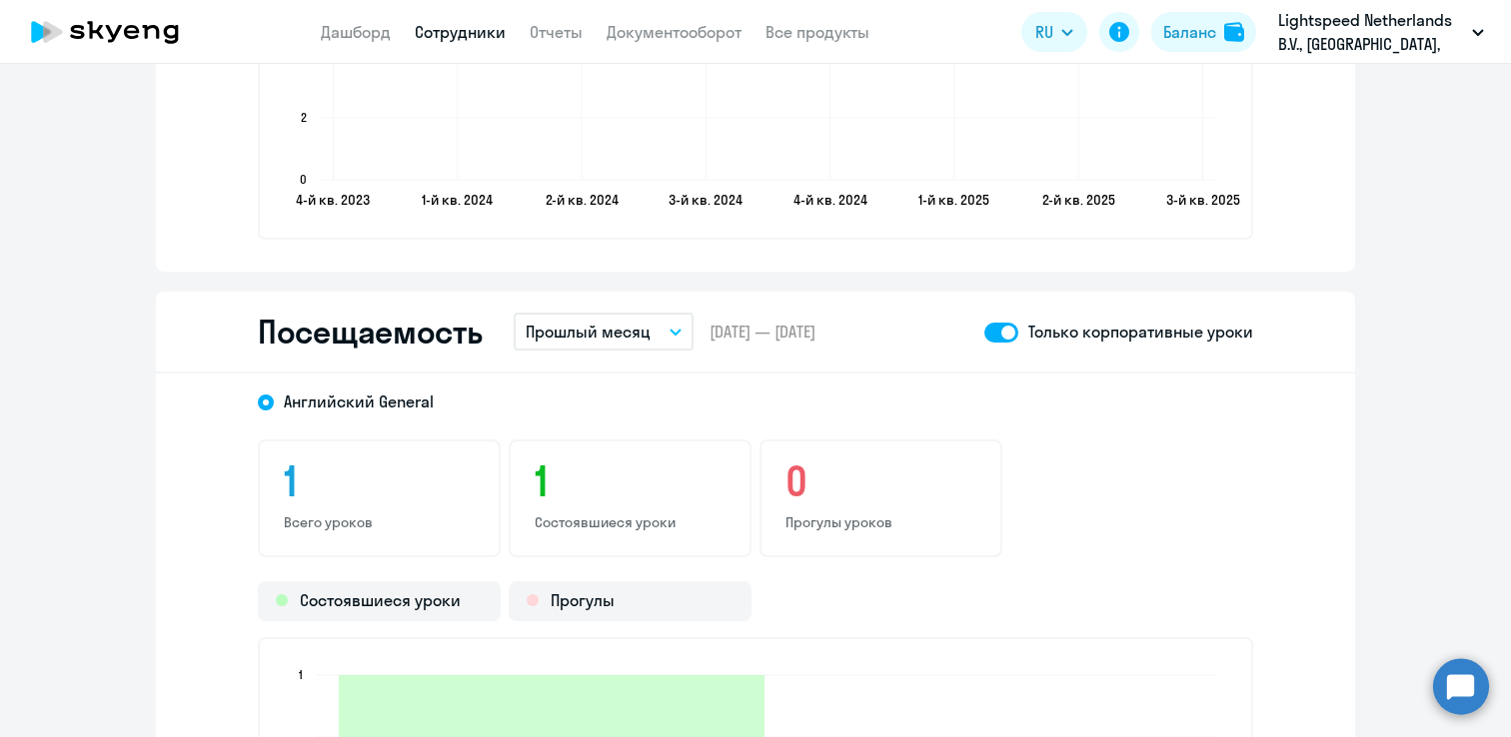
click at [1005, 334] on span at bounding box center [1001, 333] width 34 height 20
click at [984, 333] on input "checkbox" at bounding box center [983, 332] width 1 height 1
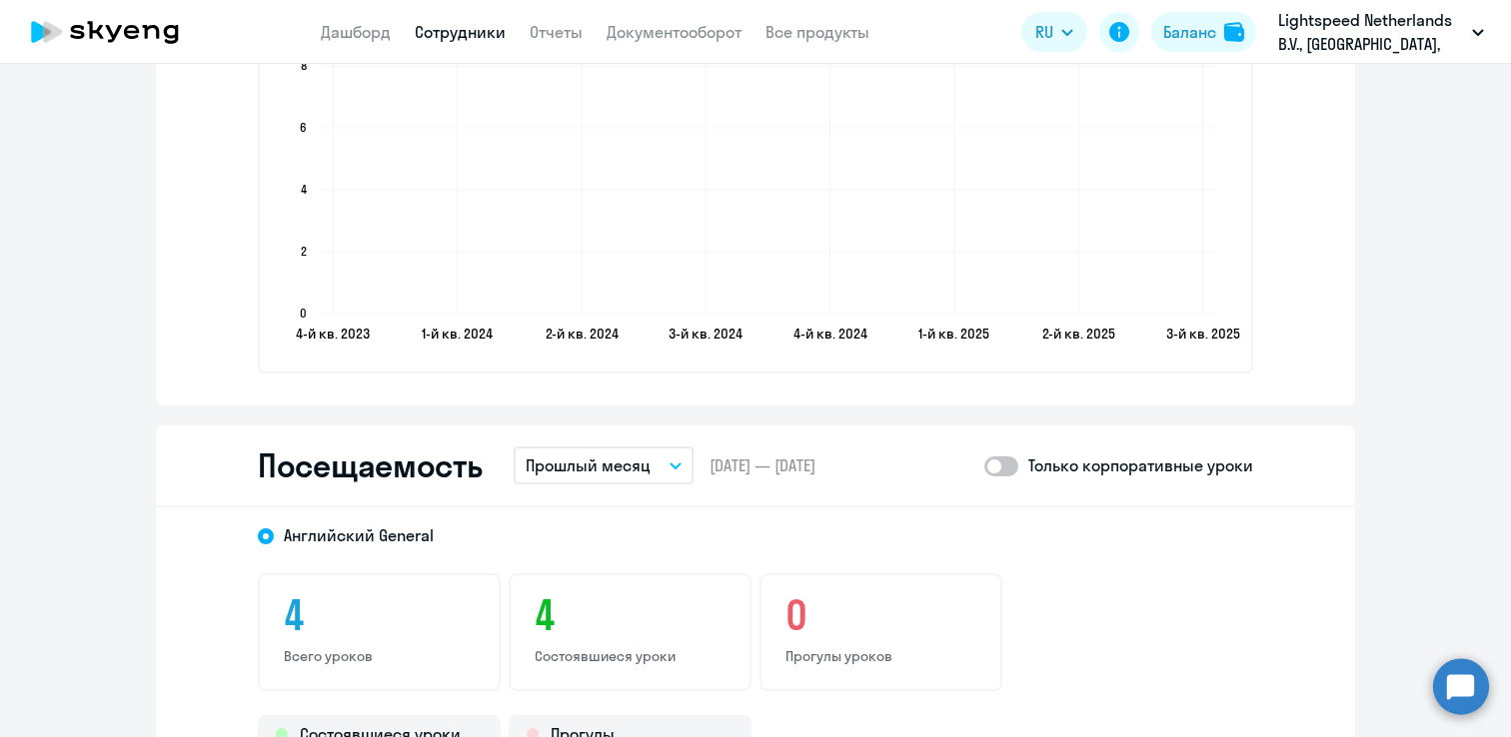
scroll to position [2261, 0]
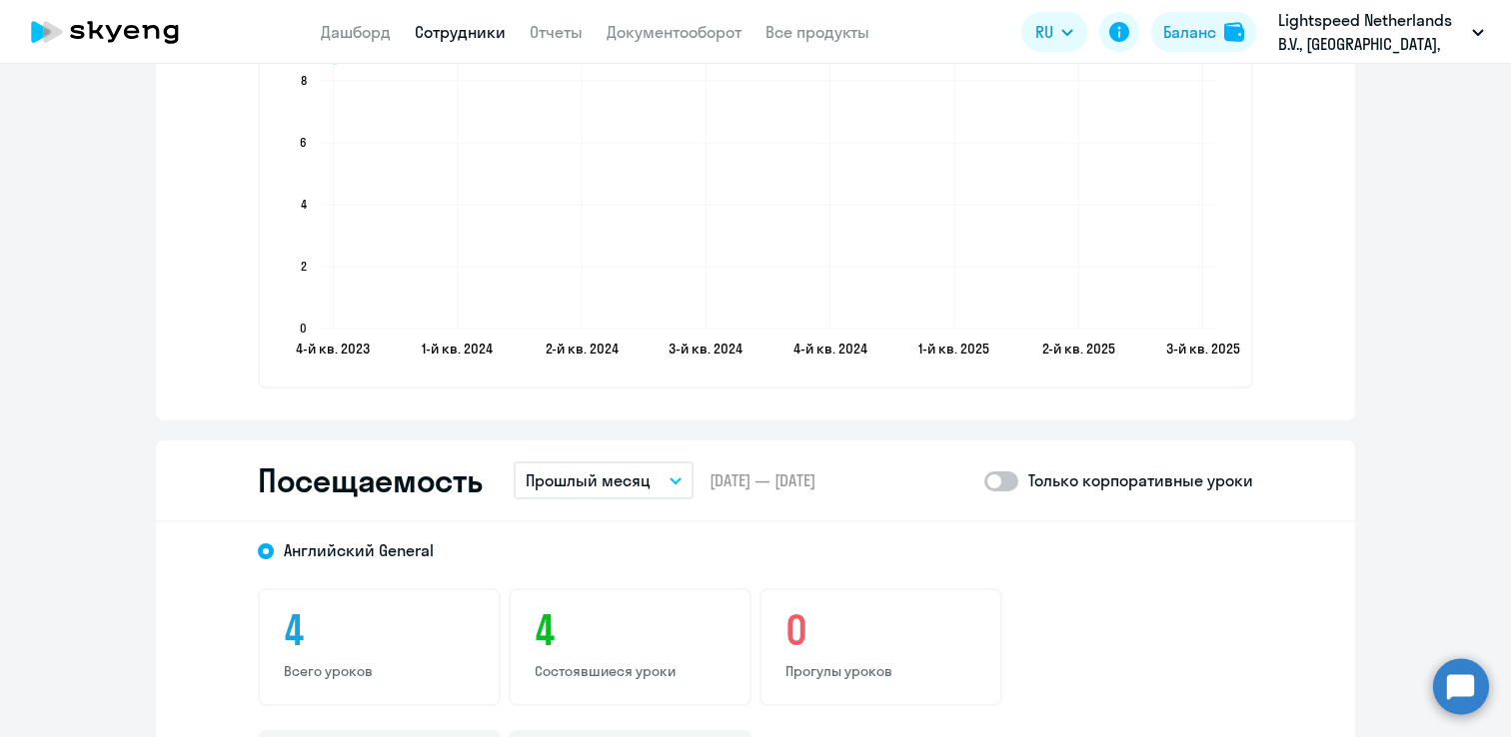
click at [1004, 477] on span at bounding box center [1001, 482] width 34 height 20
click at [984, 481] on input "checkbox" at bounding box center [983, 481] width 1 height 1
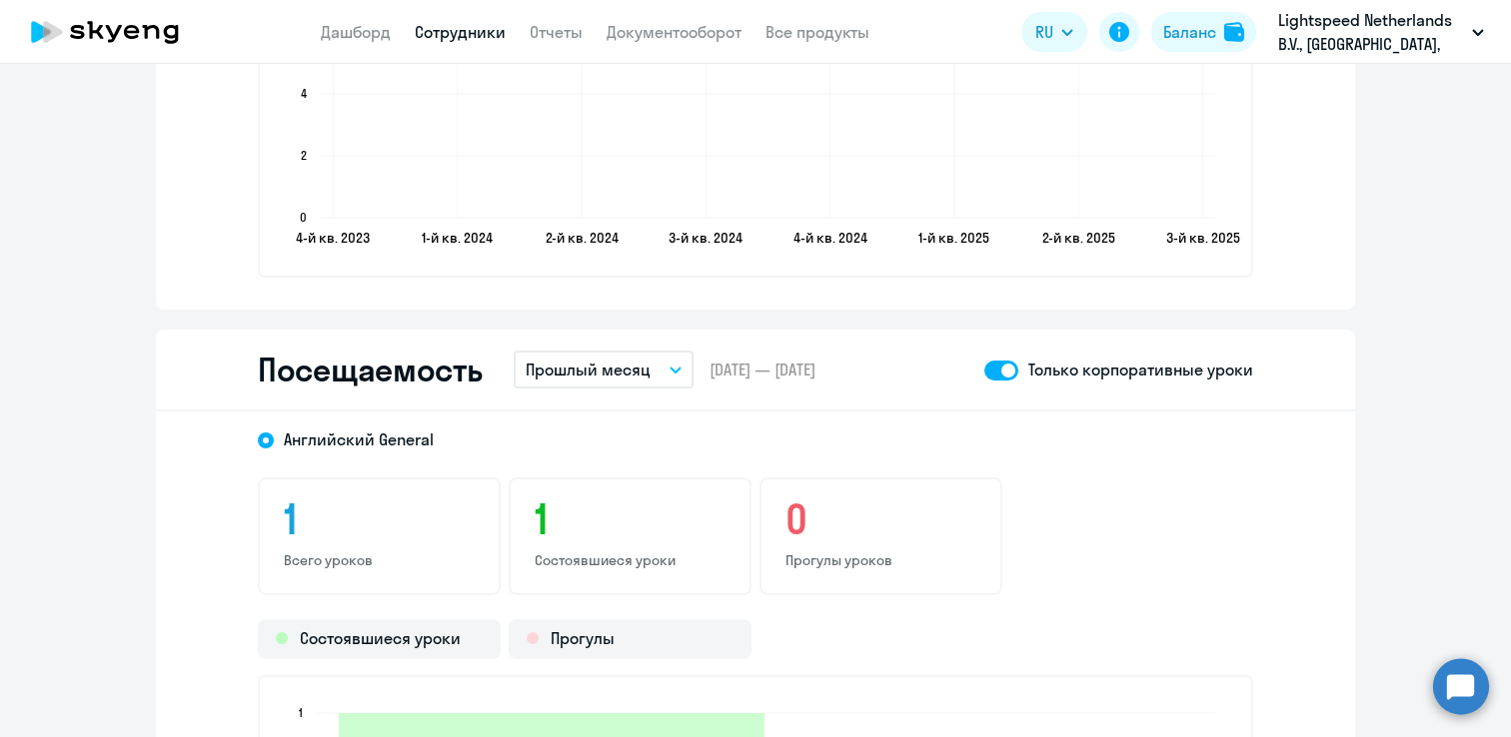
scroll to position [2351, 0]
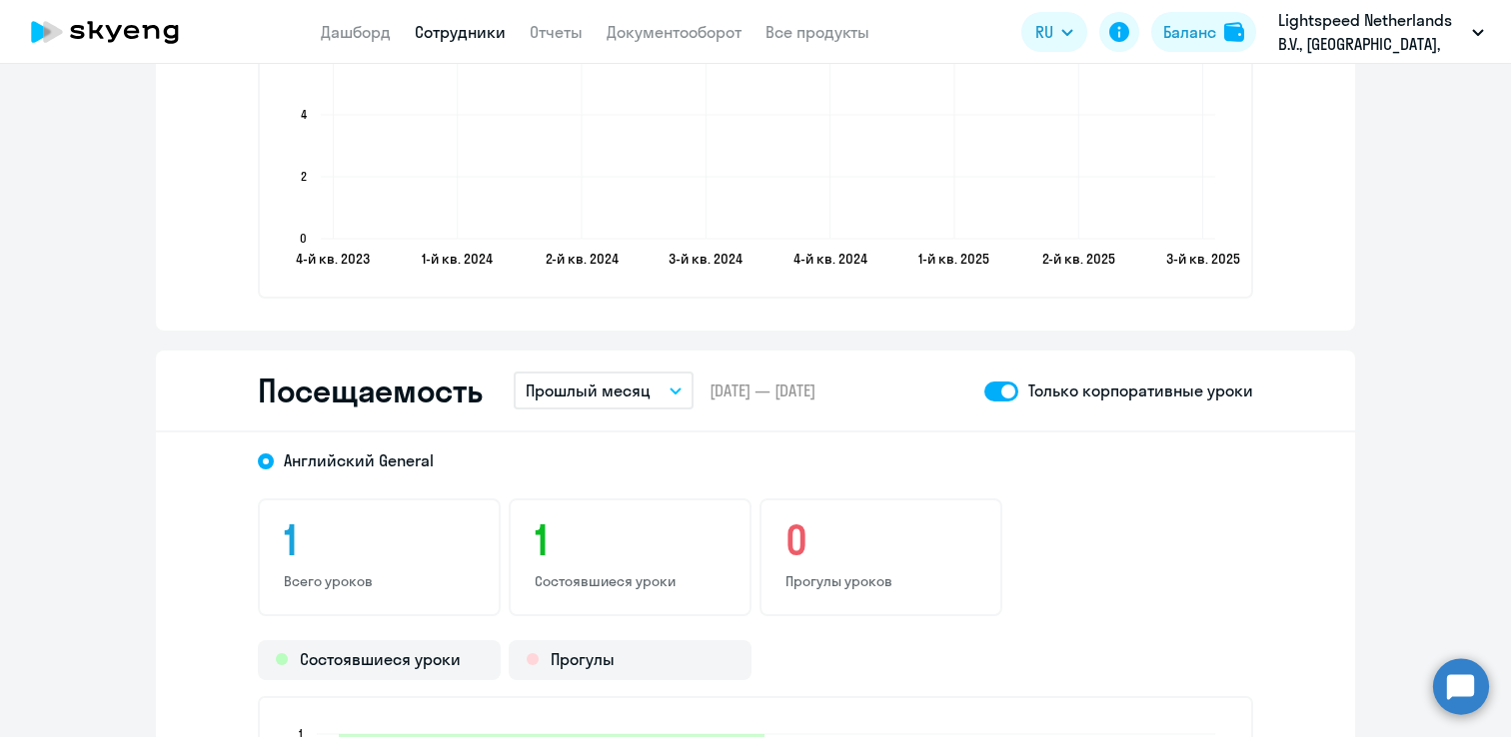
click at [1011, 385] on span at bounding box center [1001, 392] width 34 height 20
click at [984, 391] on input "checkbox" at bounding box center [983, 391] width 1 height 1
checkbox input "false"
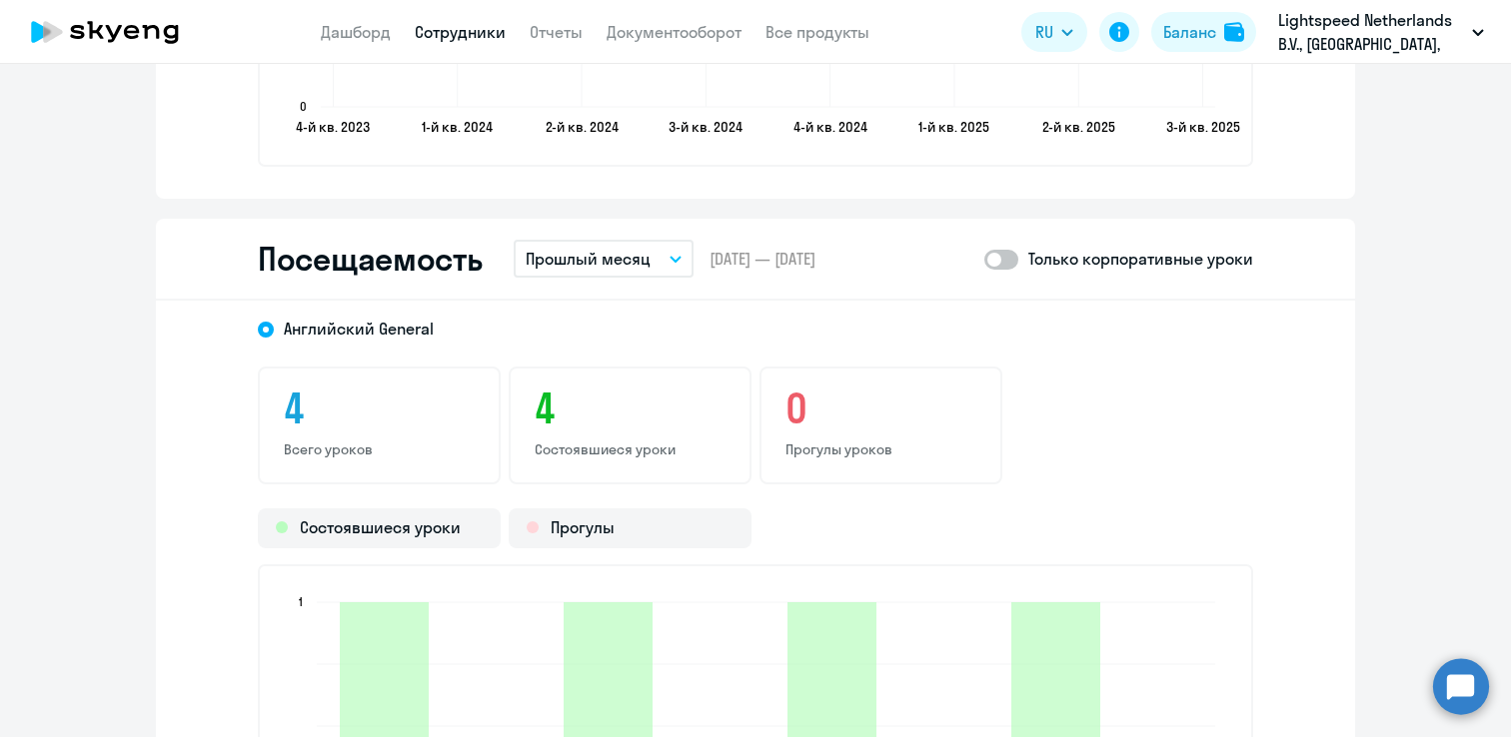
scroll to position [2525, 0]
